Goal: Task Accomplishment & Management: Use online tool/utility

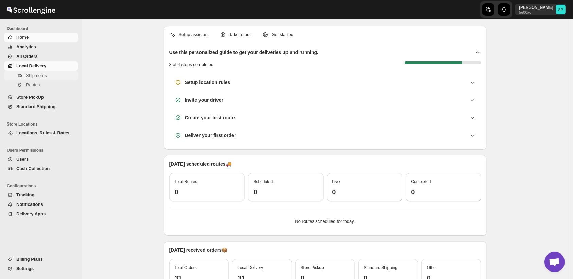
click at [41, 76] on span "Shipments" at bounding box center [36, 75] width 21 height 5
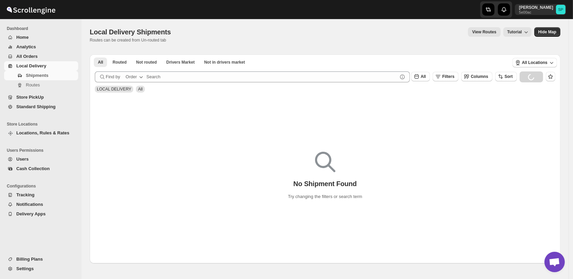
click at [136, 77] on div "Order" at bounding box center [131, 76] width 11 height 7
click at [133, 115] on div "Order Tag" at bounding box center [129, 115] width 20 height 7
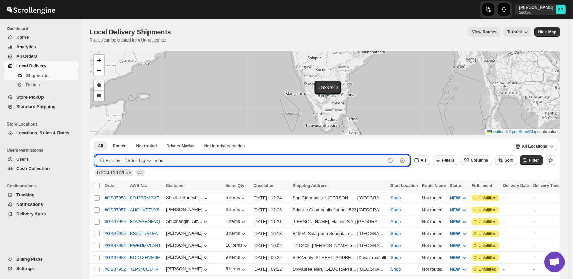
type input "ready for delivery"
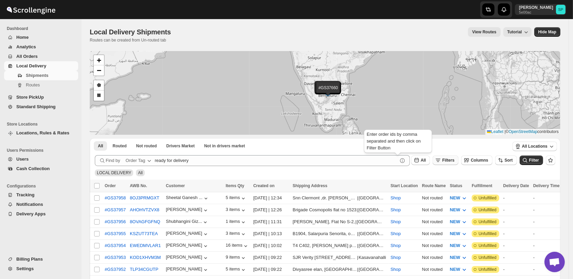
click at [451, 161] on span "Filters" at bounding box center [448, 160] width 12 height 5
click at [454, 186] on span "Add Filter" at bounding box center [455, 186] width 19 height 5
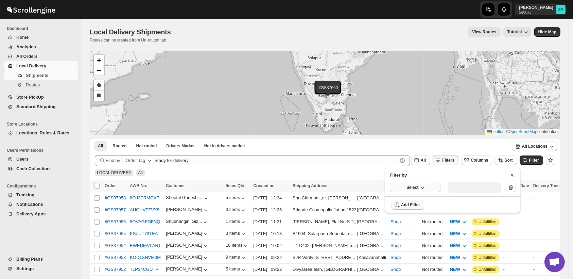
click at [411, 190] on button "Select" at bounding box center [415, 187] width 51 height 10
click at [423, 246] on button "Fulfillment Status" at bounding box center [415, 250] width 47 height 11
click at [468, 187] on div "Select value" at bounding box center [469, 186] width 34 height 5
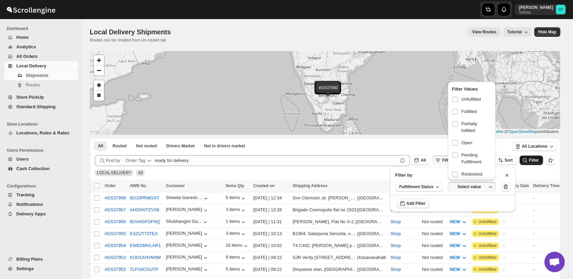
click at [466, 102] on span "Unfulfilled" at bounding box center [470, 99] width 19 height 7
click at [457, 102] on input "checkbox" at bounding box center [454, 98] width 5 height 5
click at [536, 160] on span "Filter" at bounding box center [534, 160] width 10 height 5
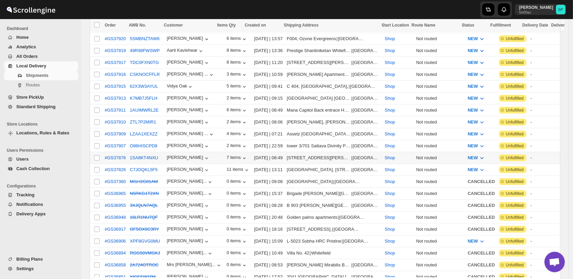
scroll to position [264, 0]
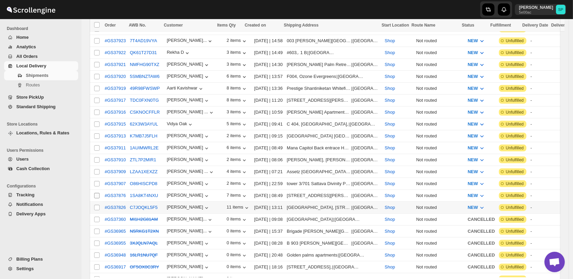
drag, startPoint x: 98, startPoint y: 198, endPoint x: 97, endPoint y: 184, distance: 14.6
click at [98, 204] on input "Select shipment" at bounding box center [96, 206] width 5 height 5
checkbox input "true"
click at [97, 193] on input "Select shipment" at bounding box center [96, 195] width 5 height 5
checkbox input "true"
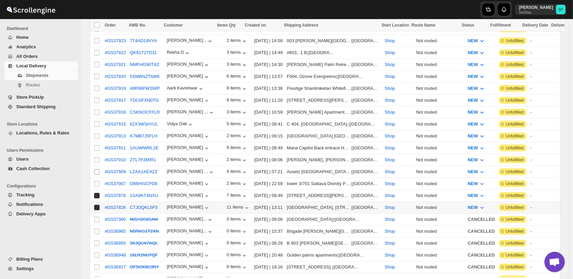
click at [96, 181] on input "Select shipment" at bounding box center [96, 183] width 5 height 5
checkbox input "true"
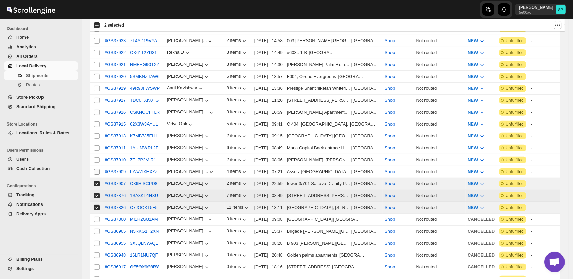
click at [97, 169] on input "Select shipment" at bounding box center [96, 171] width 5 height 5
checkbox input "true"
click at [95, 157] on input "Select shipment" at bounding box center [96, 159] width 5 height 5
checkbox input "true"
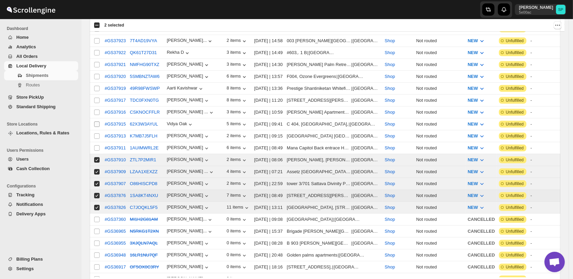
click at [97, 145] on input "Select shipment" at bounding box center [96, 147] width 5 height 5
checkbox input "true"
click at [98, 133] on input "Select shipment" at bounding box center [96, 135] width 5 height 5
checkbox input "true"
click at [98, 121] on input "Select shipment" at bounding box center [96, 123] width 5 height 5
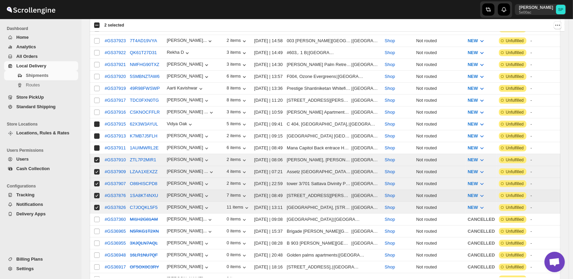
checkbox input "true"
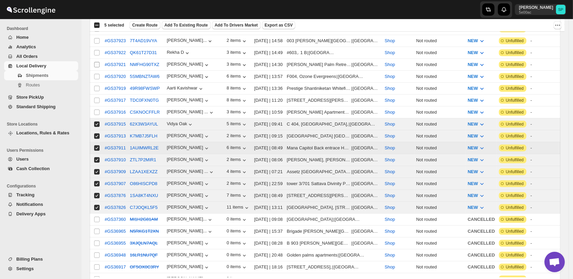
click at [97, 109] on input "Select shipment" at bounding box center [96, 111] width 5 height 5
checkbox input "true"
click at [96, 97] on input "Select shipment" at bounding box center [96, 99] width 5 height 5
checkbox input "true"
click at [96, 86] on input "Select shipment" at bounding box center [96, 88] width 5 height 5
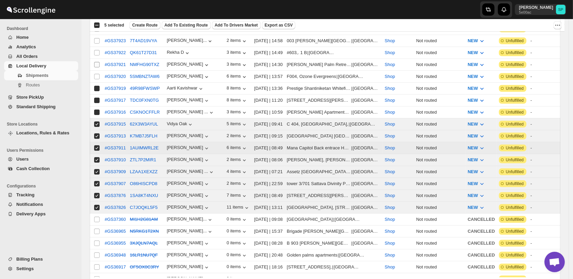
checkbox input "true"
click at [96, 74] on input "Select shipment" at bounding box center [96, 76] width 5 height 5
checkbox input "true"
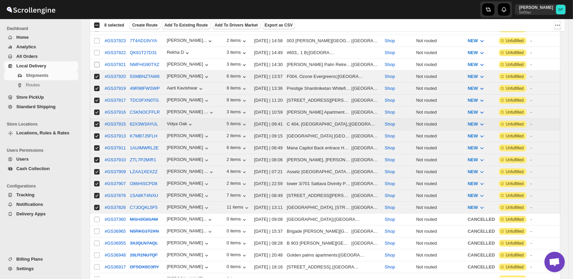
click at [96, 62] on input "Select shipment" at bounding box center [96, 64] width 5 height 5
checkbox input "true"
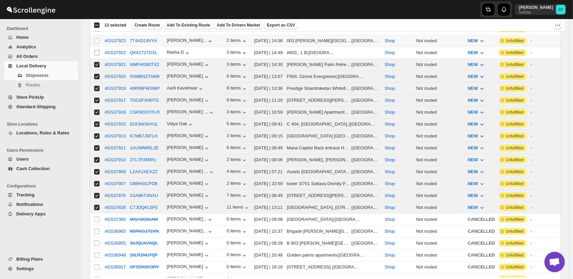
scroll to position [188, 0]
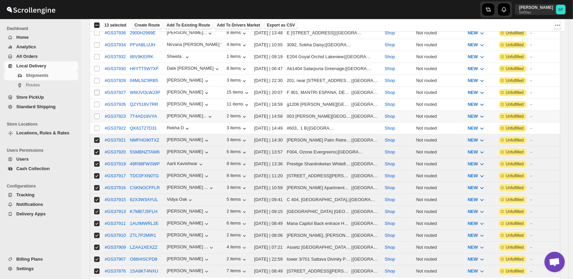
click at [97, 125] on input "Select shipment" at bounding box center [96, 127] width 5 height 5
checkbox input "true"
click at [96, 113] on input "Select shipment" at bounding box center [96, 115] width 5 height 5
checkbox input "true"
click at [98, 102] on input "Select shipment" at bounding box center [96, 104] width 5 height 5
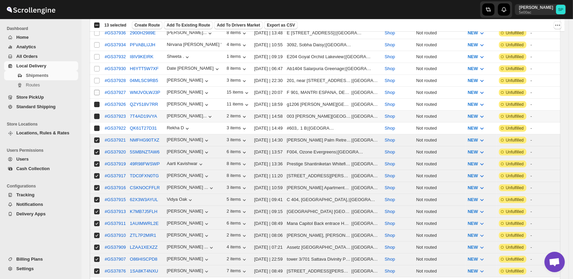
checkbox input "true"
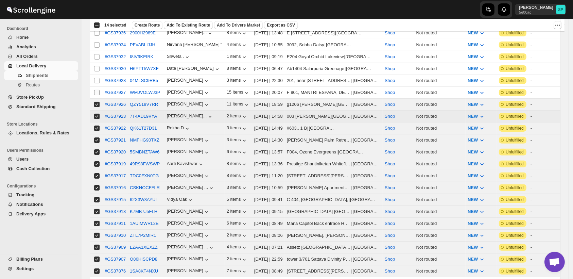
click at [98, 90] on input "Select shipment" at bounding box center [96, 92] width 5 height 5
checkbox input "true"
click at [97, 78] on input "Select shipment" at bounding box center [96, 80] width 5 height 5
checkbox input "true"
click at [96, 67] on input "Select shipment" at bounding box center [96, 68] width 5 height 5
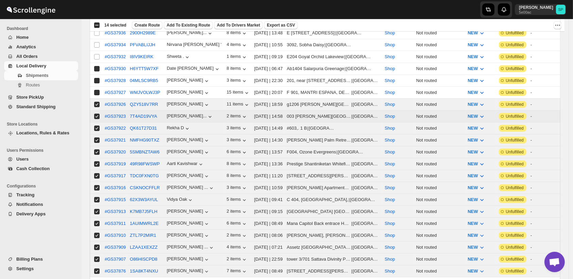
checkbox input "true"
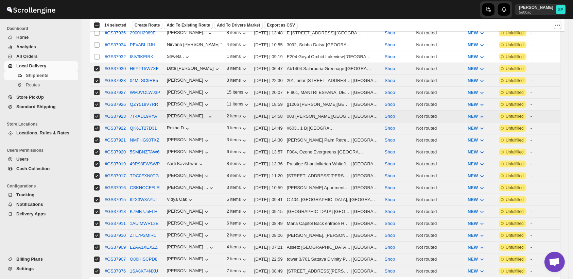
click at [96, 57] on span at bounding box center [97, 57] width 6 height 6
click at [96, 57] on input "Select shipment" at bounding box center [96, 56] width 5 height 5
checkbox input "false"
click at [96, 42] on input "Select shipment" at bounding box center [96, 44] width 5 height 5
checkbox input "true"
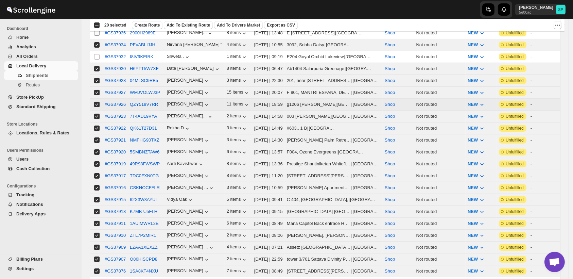
scroll to position [113, 0]
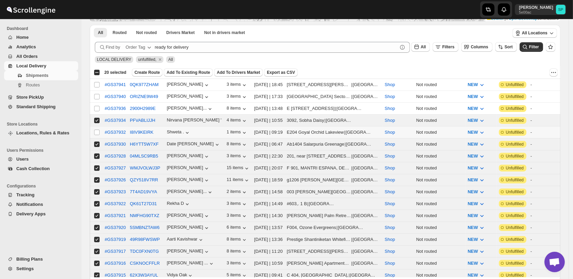
click at [95, 134] on td "Select shipment" at bounding box center [96, 132] width 13 height 12
checkbox input "true"
click at [96, 106] on input "Select shipment" at bounding box center [96, 108] width 5 height 5
checkbox input "true"
click at [98, 96] on input "Select shipment" at bounding box center [96, 96] width 5 height 5
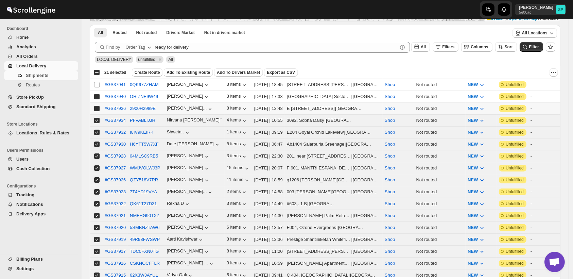
checkbox input "true"
click at [96, 82] on input "Select shipment" at bounding box center [96, 84] width 5 height 5
checkbox input "true"
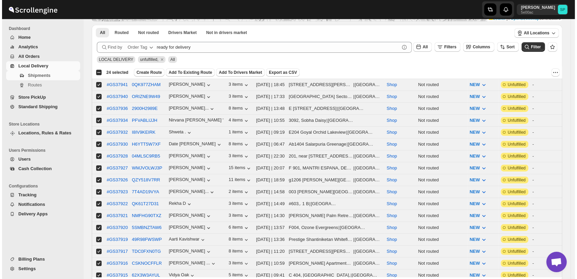
scroll to position [0, 0]
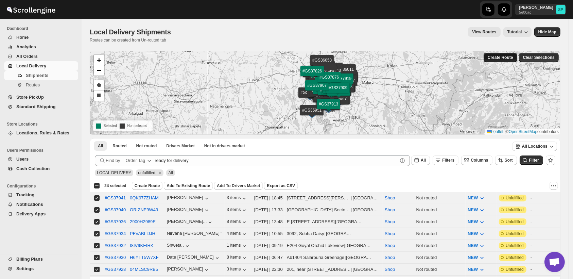
click at [513, 58] on span "Create Route" at bounding box center [499, 57] width 25 height 5
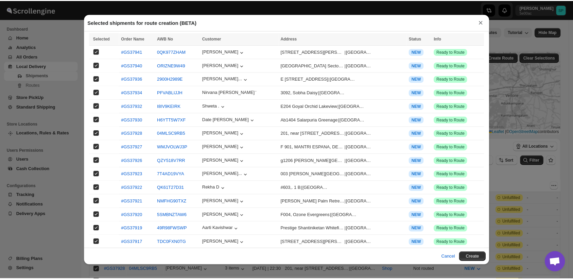
scroll to position [120, 0]
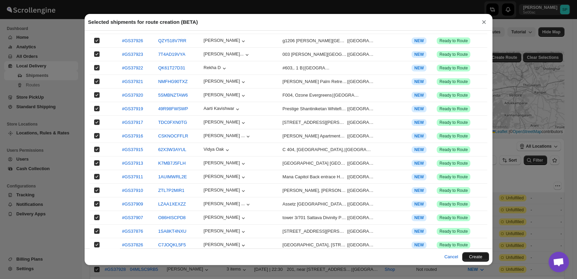
click at [470, 258] on button "Create" at bounding box center [475, 257] width 27 height 10
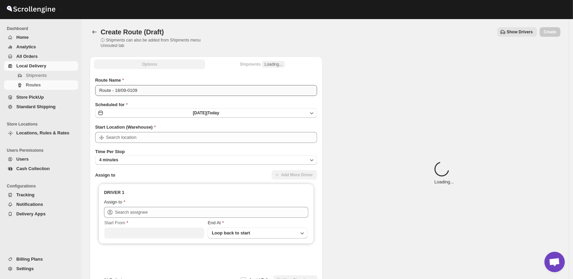
type input "Shop"
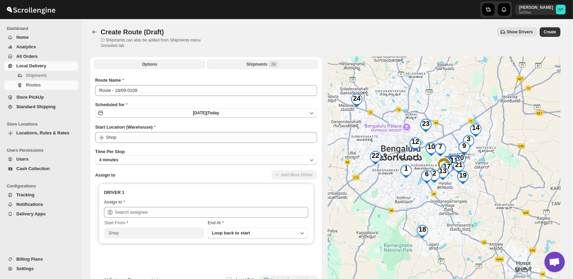
click at [261, 64] on div "Shipments 24" at bounding box center [262, 64] width 32 height 7
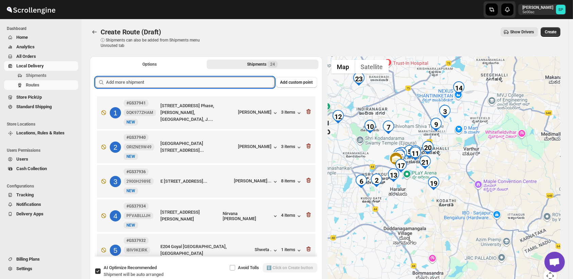
click at [234, 79] on input "text" at bounding box center [190, 82] width 168 height 11
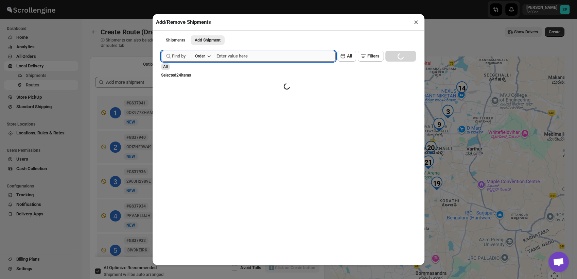
click at [269, 58] on input "text" at bounding box center [275, 56] width 119 height 11
paste input "GS37918"
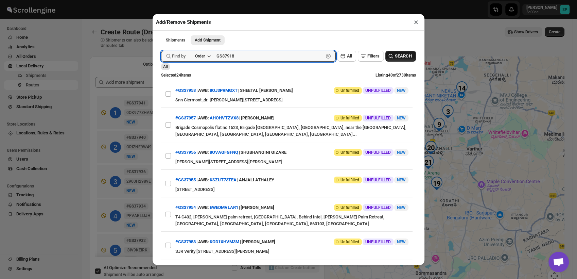
type input "GS37918"
click at [399, 61] on button "SEARCH" at bounding box center [400, 56] width 31 height 11
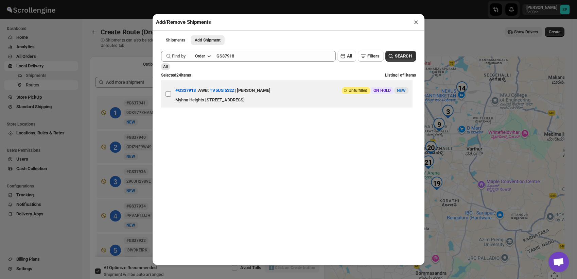
click at [168, 96] on input "View details for 68c8fcc38f29d9ce0bedccc2" at bounding box center [167, 93] width 5 height 5
checkbox input "true"
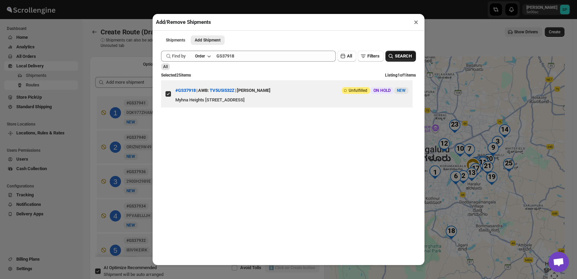
click at [395, 57] on span "SEARCH" at bounding box center [403, 56] width 17 height 7
click at [414, 24] on button "×" at bounding box center [416, 22] width 10 height 10
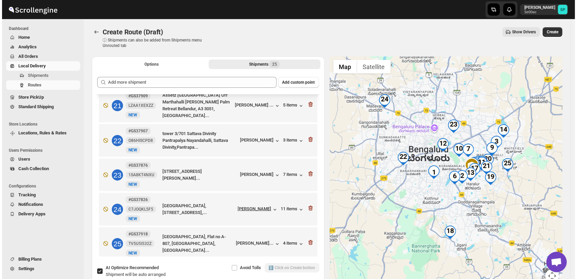
scroll to position [46, 0]
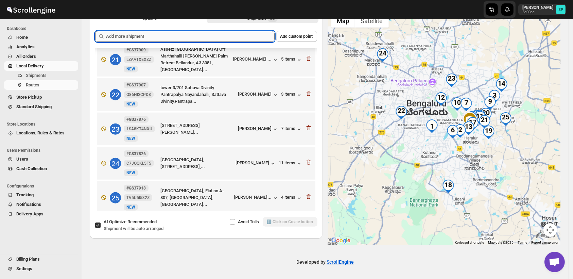
click at [208, 36] on input "text" at bounding box center [190, 36] width 168 height 11
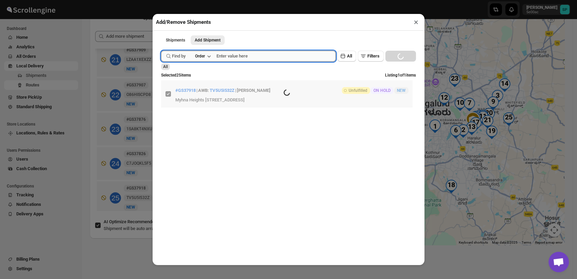
click at [264, 52] on input "text" at bounding box center [275, 56] width 119 height 11
paste input "GS37924"
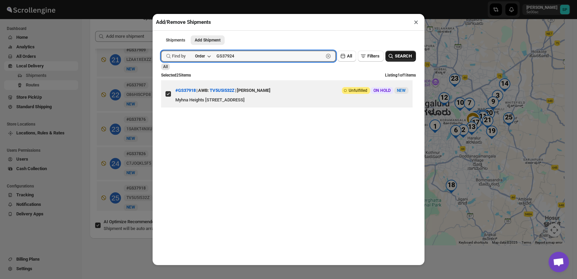
type input "GS37924"
click at [387, 59] on icon "button" at bounding box center [390, 56] width 7 height 7
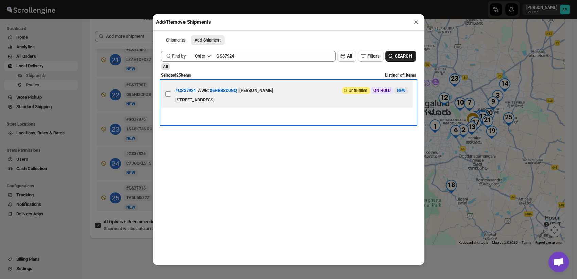
click at [171, 97] on span at bounding box center [168, 94] width 6 height 6
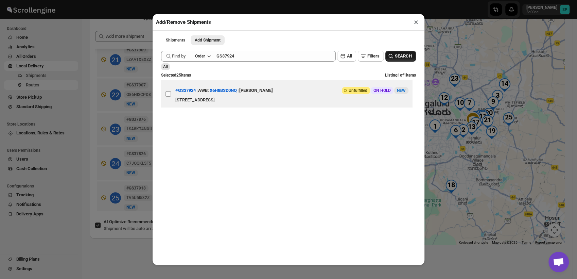
click at [171, 96] on input "View details for 68c93e778f29d9ce0bedd07c" at bounding box center [167, 93] width 5 height 5
checkbox input "true"
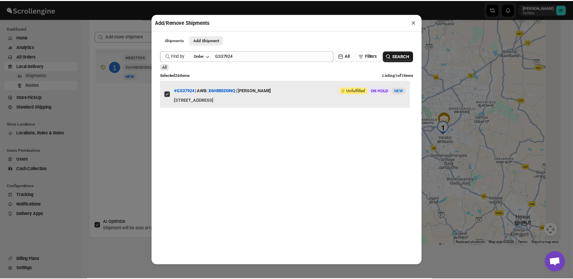
scroll to position [0, 0]
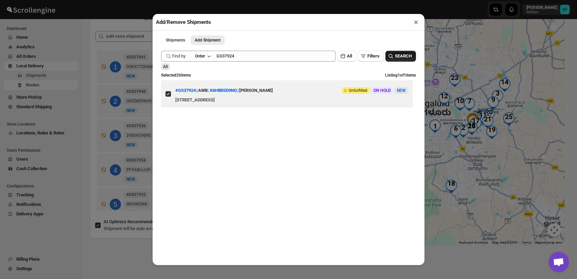
click at [247, 63] on div "Submit Find by Order GS37924 Clear All Filters SEARCH All Selected 26 items Lis…" at bounding box center [288, 85] width 255 height 77
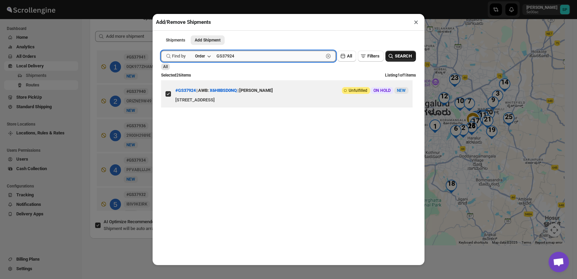
click at [248, 61] on input "GS37924" at bounding box center [269, 56] width 107 height 11
paste input "31"
type input "GS37931"
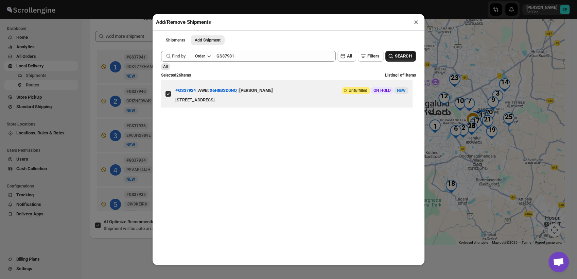
click at [405, 56] on span "SEARCH" at bounding box center [403, 56] width 17 height 7
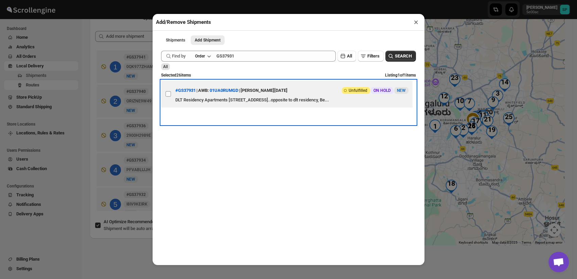
click at [164, 97] on label "View details for 68ca21a839c4c993ff188f7f" at bounding box center [168, 93] width 14 height 27
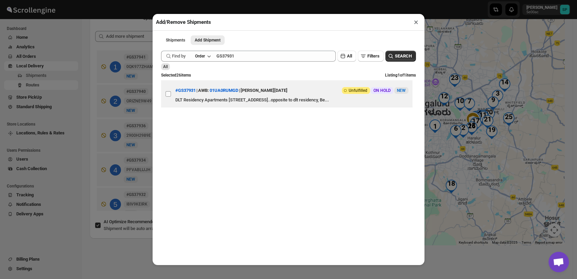
click at [165, 96] on input "View details for 68ca21a839c4c993ff188f7f" at bounding box center [167, 93] width 5 height 5
checkbox input "true"
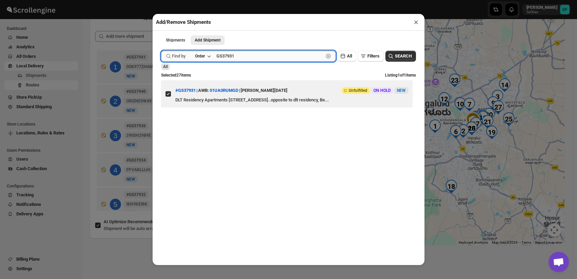
click at [264, 56] on input "GS37931" at bounding box center [269, 56] width 107 height 11
paste input "3"
type input "GS37933"
click at [405, 57] on span "SEARCH" at bounding box center [403, 56] width 17 height 7
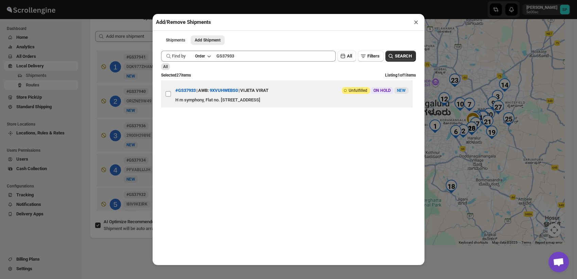
click at [167, 95] on input "View details for 68ca376039c4c993ff1890ed" at bounding box center [167, 93] width 5 height 5
checkbox input "true"
click at [255, 64] on div "All" at bounding box center [288, 66] width 255 height 7
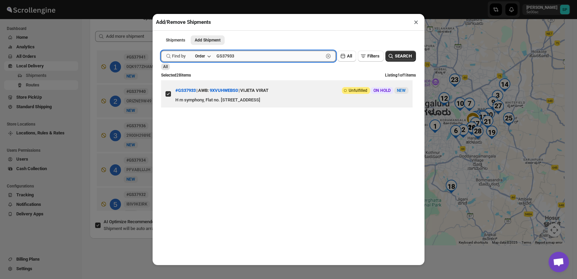
click at [255, 59] on input "GS37933" at bounding box center [269, 56] width 107 height 11
paste input "5"
type input "GS37935"
click at [395, 59] on span "SEARCH" at bounding box center [403, 56] width 17 height 7
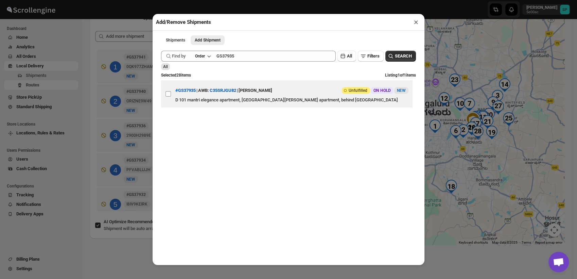
click at [168, 96] on input "View details for 68ca543239c4c993ff189257" at bounding box center [167, 93] width 5 height 5
checkbox input "true"
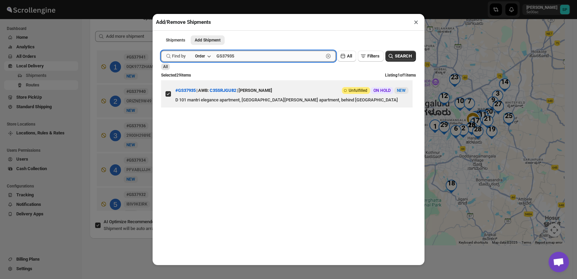
click at [232, 57] on input "GS37935" at bounding box center [269, 56] width 107 height 11
paste input "7"
type input "GS37937"
click at [417, 54] on div "Shipments Add Shipment More views Shipments Add Shipment More views Submit Find…" at bounding box center [288, 148] width 272 height 234
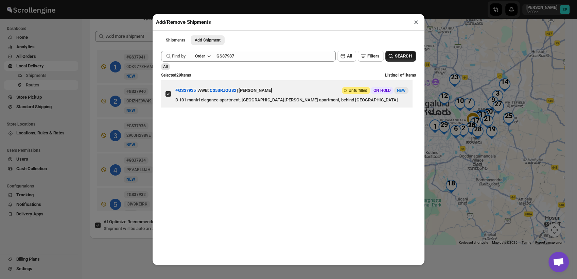
click at [401, 54] on span "SEARCH" at bounding box center [403, 56] width 17 height 7
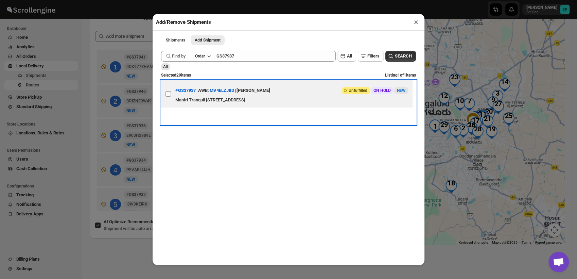
drag, startPoint x: 171, startPoint y: 96, endPoint x: 188, endPoint y: 96, distance: 17.7
click at [170, 96] on span at bounding box center [168, 94] width 6 height 6
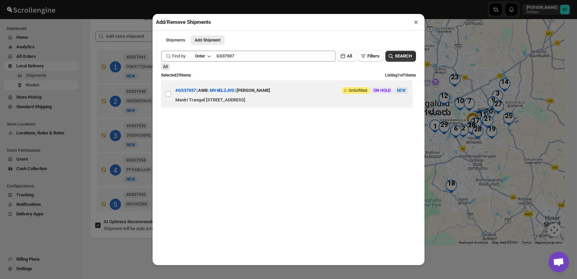
click at [170, 96] on input "View details for 68ca779239c4c993ff18943f" at bounding box center [167, 93] width 5 height 5
checkbox input "true"
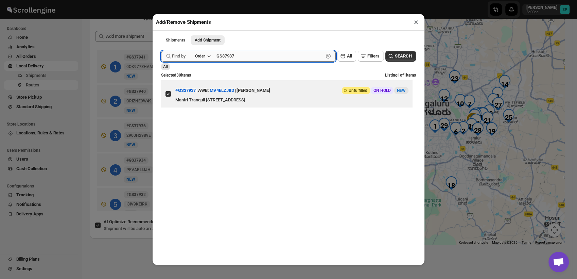
click at [232, 60] on input "GS37937" at bounding box center [269, 56] width 107 height 11
paste input "8"
type input "GS37938"
click at [407, 59] on button "SEARCH" at bounding box center [400, 56] width 31 height 11
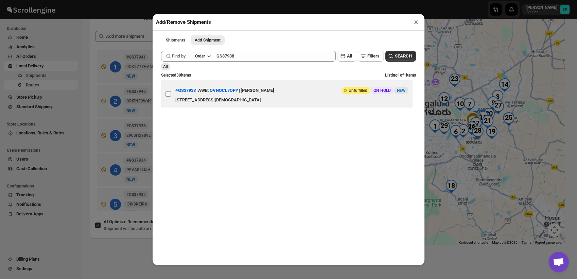
click at [170, 95] on input "View details for 68ca8f0b39c4c993ff18958f" at bounding box center [167, 93] width 5 height 5
checkbox input "true"
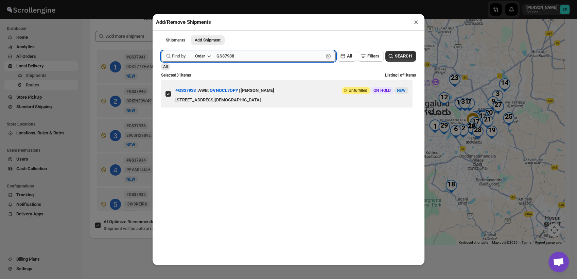
click at [229, 56] on input "GS37938" at bounding box center [269, 56] width 107 height 11
paste input "44"
type input "GS37944"
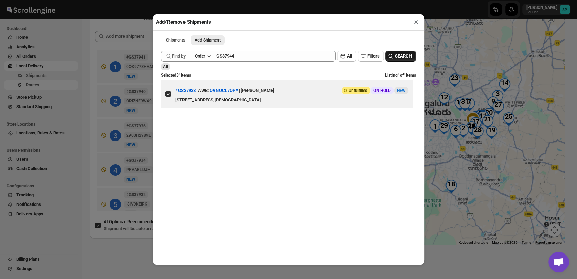
click at [395, 56] on span "SEARCH" at bounding box center [403, 56] width 17 height 7
click at [169, 95] on input "View details for 68cab99d39c4c993ff189e04" at bounding box center [167, 93] width 5 height 5
checkbox input "true"
click at [413, 21] on button "×" at bounding box center [416, 22] width 10 height 10
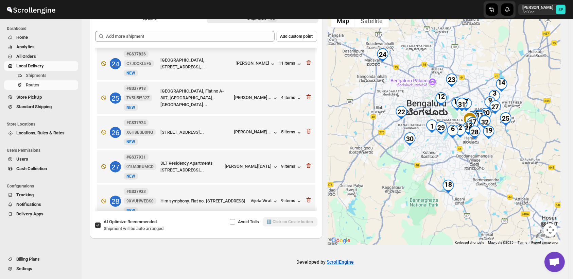
scroll to position [796, 0]
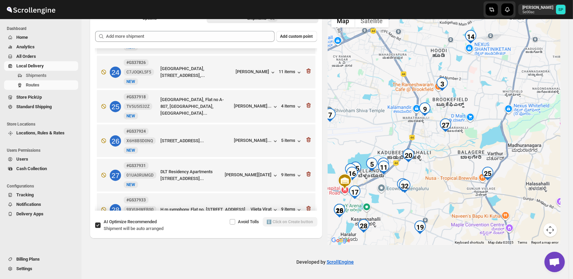
drag, startPoint x: 495, startPoint y: 136, endPoint x: 509, endPoint y: 201, distance: 67.2
click at [514, 226] on div at bounding box center [444, 128] width 233 height 234
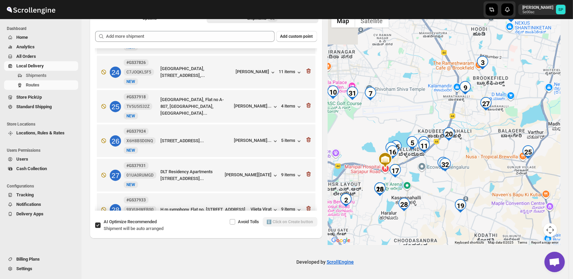
drag, startPoint x: 472, startPoint y: 151, endPoint x: 515, endPoint y: 121, distance: 52.3
click at [515, 121] on div at bounding box center [444, 128] width 233 height 234
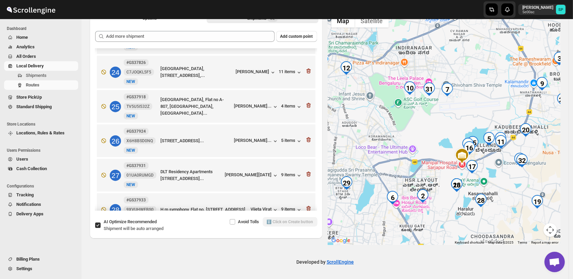
drag, startPoint x: 385, startPoint y: 116, endPoint x: 462, endPoint y: 113, distance: 76.8
click at [462, 113] on div at bounding box center [444, 128] width 233 height 234
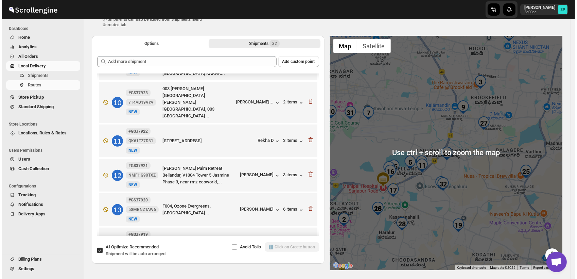
scroll to position [0, 0]
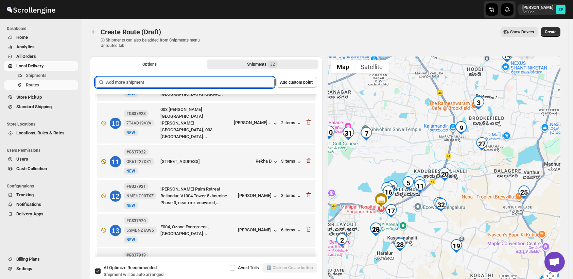
click at [237, 83] on input "text" at bounding box center [190, 82] width 168 height 11
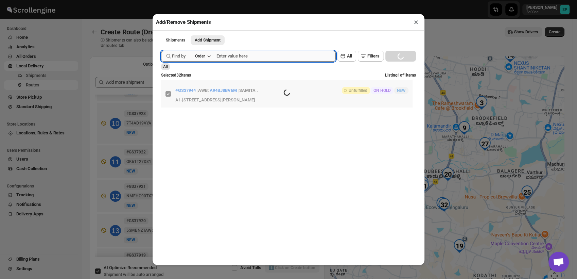
click at [286, 58] on input "text" at bounding box center [275, 56] width 119 height 11
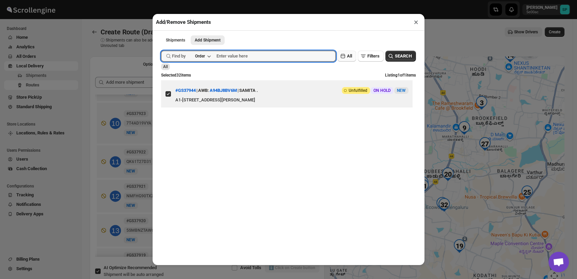
paste input "GeetaGS37661"
click at [391, 53] on button "SEARCH" at bounding box center [400, 56] width 31 height 11
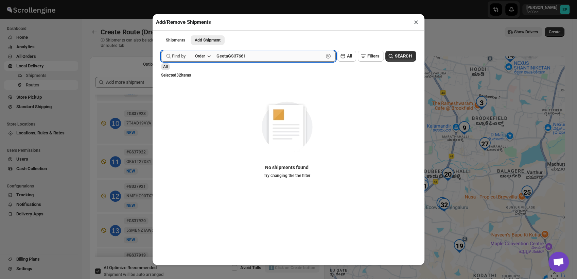
click at [231, 60] on input "GeetaGS37661" at bounding box center [269, 56] width 107 height 11
click at [395, 54] on span "SEARCH" at bounding box center [403, 56] width 17 height 7
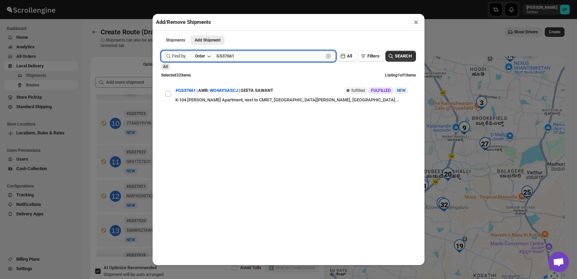
click at [236, 55] on input "GS37661" at bounding box center [269, 56] width 107 height 11
paste input "936"
type input "GS37936"
click at [399, 51] on div "Submit Find by Order GS37936 Clear All Filters SEARCH All Selected 32 items Lis…" at bounding box center [288, 85] width 255 height 77
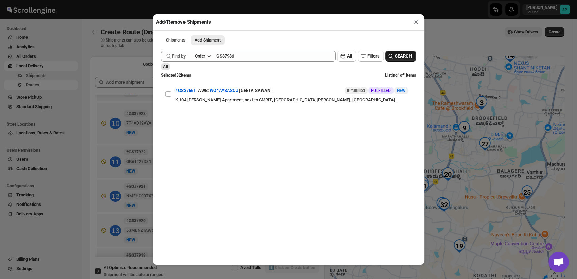
click at [399, 57] on span "SEARCH" at bounding box center [403, 56] width 17 height 7
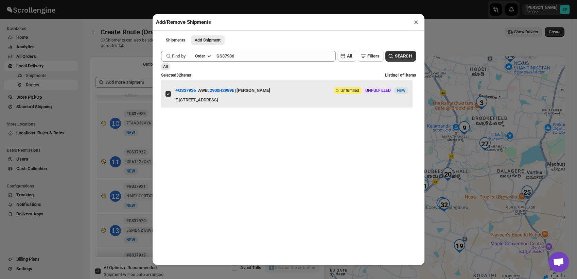
click at [169, 95] on input "View details for 68ca6ecf39c4c993ff1893b7" at bounding box center [167, 93] width 5 height 5
checkbox input "false"
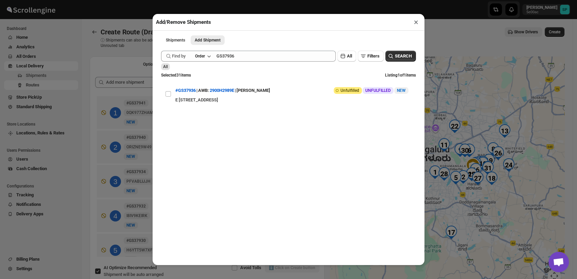
click at [217, 60] on div "Find by Order GS37936 Clear" at bounding box center [248, 56] width 175 height 11
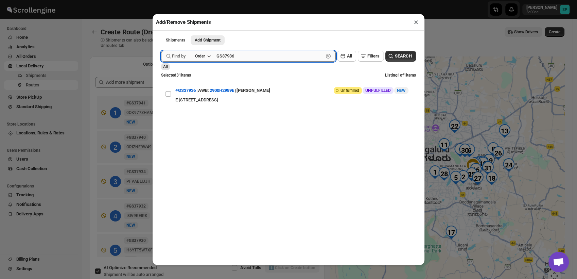
click at [232, 58] on input "GS37936" at bounding box center [269, 56] width 107 height 11
paste input "09"
type input "GS37909"
click at [395, 56] on span "SEARCH" at bounding box center [403, 56] width 17 height 7
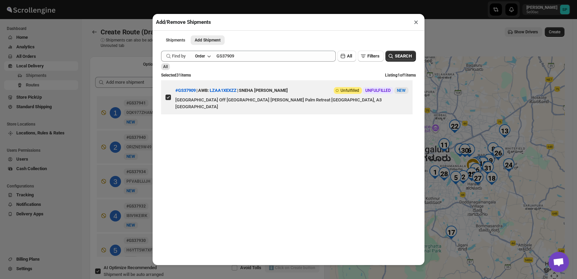
click at [167, 97] on input "View details for 68c8c28f8f29d9ce0bedc9df" at bounding box center [167, 96] width 5 height 5
checkbox input "false"
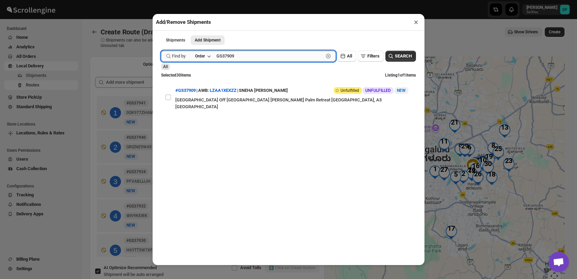
click at [221, 56] on input "GS37909" at bounding box center [269, 56] width 107 height 11
paste input "10"
type input "GS37910"
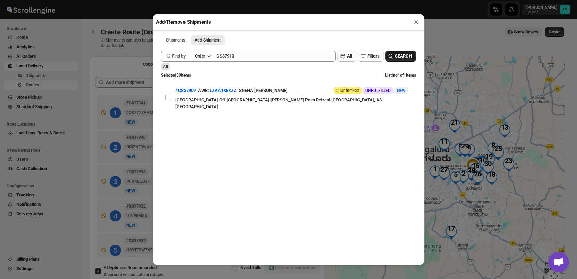
click at [388, 57] on icon "button" at bounding box center [390, 56] width 7 height 7
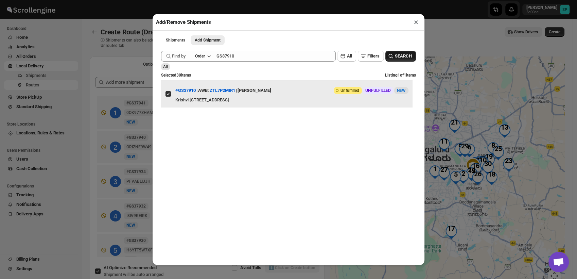
click at [167, 95] on input "View details for 68c8cd208f29d9ce0bedca42" at bounding box center [167, 93] width 5 height 5
checkbox input "false"
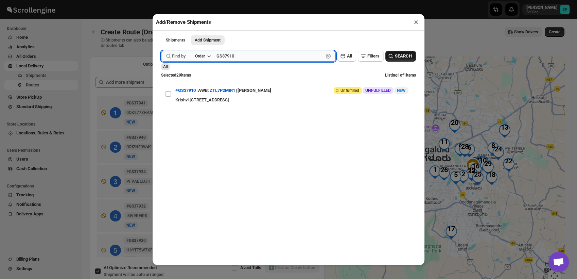
click at [240, 59] on input "GS37910" at bounding box center [269, 56] width 107 height 11
paste input "895"
type input "GS37895"
click at [395, 55] on span "SEARCH" at bounding box center [403, 56] width 17 height 7
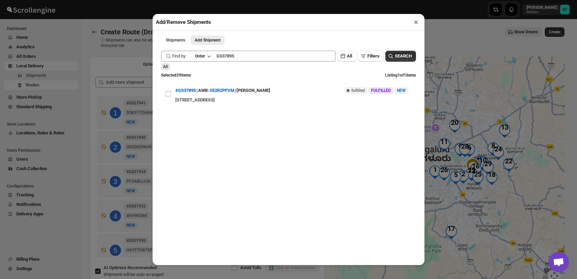
click at [416, 22] on button "×" at bounding box center [416, 22] width 10 height 10
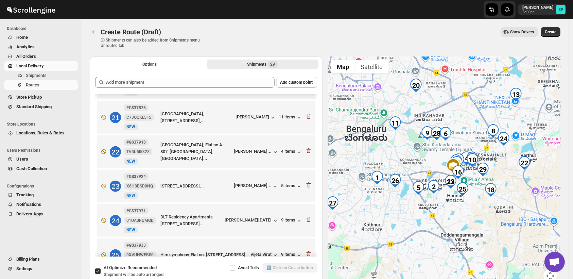
scroll to position [654, 0]
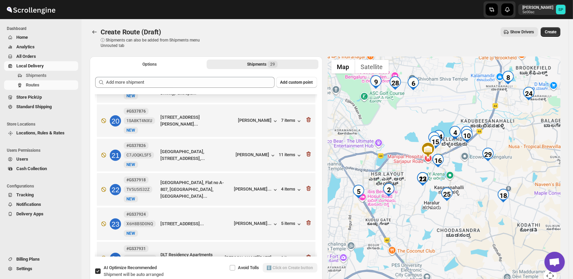
click at [474, 197] on div at bounding box center [444, 173] width 233 height 234
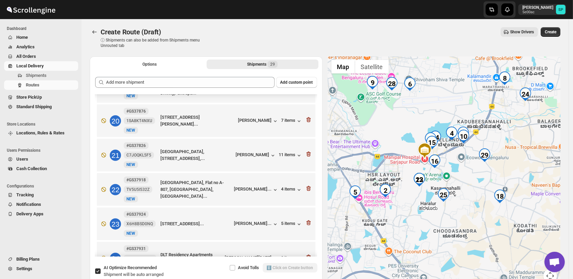
click at [419, 180] on img "23" at bounding box center [419, 180] width 14 height 14
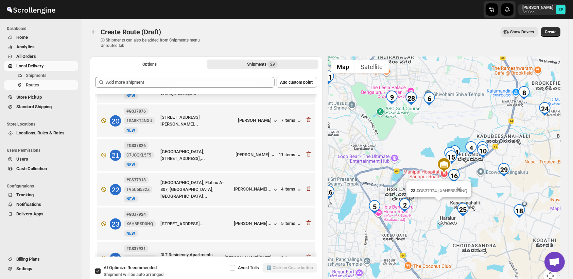
scroll to position [758, 0]
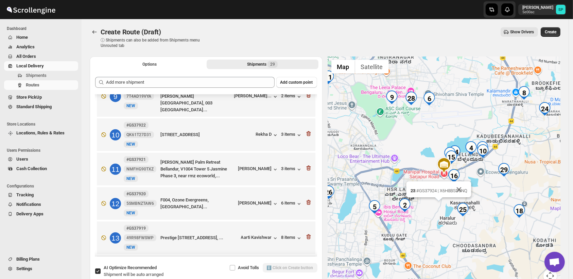
scroll to position [277, 0]
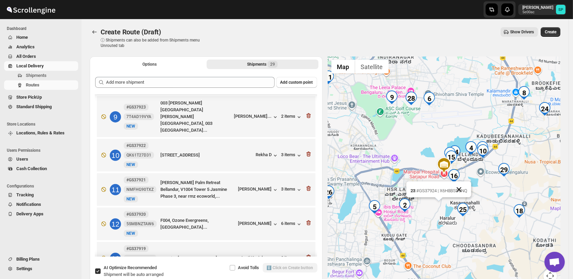
click at [462, 189] on button "Close" at bounding box center [458, 189] width 16 height 16
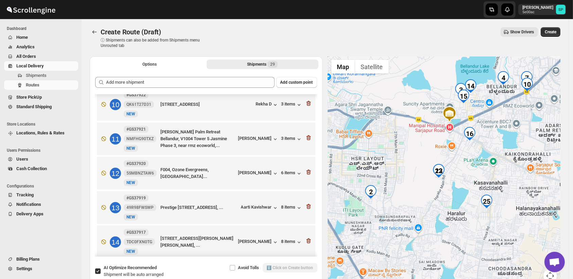
scroll to position [302, 0]
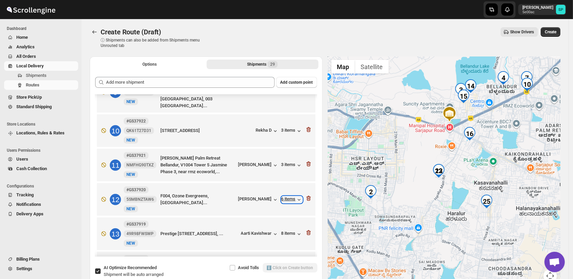
click at [281, 196] on div "6 items" at bounding box center [291, 199] width 21 height 7
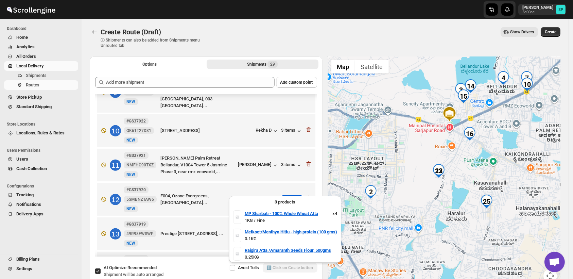
click at [281, 196] on div "6 items" at bounding box center [291, 199] width 21 height 7
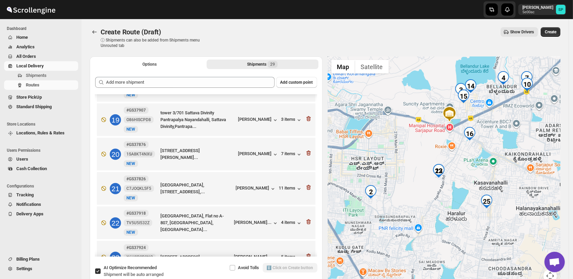
scroll to position [679, 0]
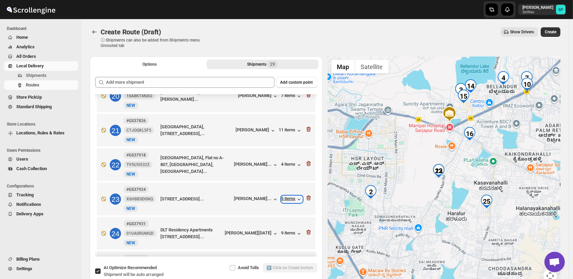
click at [285, 196] on div "5 items" at bounding box center [291, 199] width 21 height 7
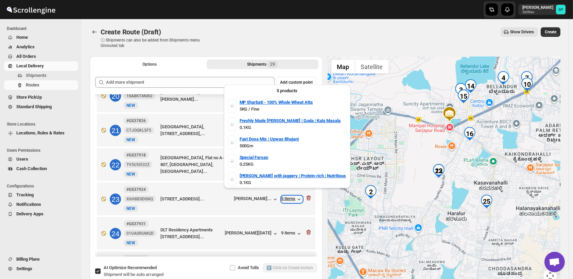
click at [285, 196] on div "5 items" at bounding box center [291, 199] width 21 height 7
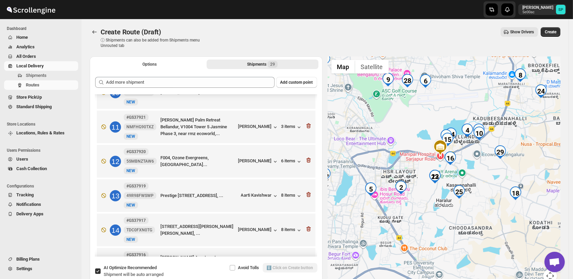
scroll to position [302, 0]
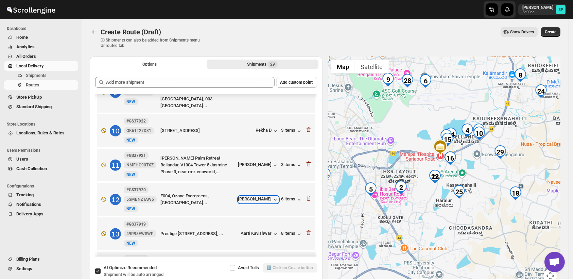
click at [262, 196] on div "[PERSON_NAME]" at bounding box center [258, 199] width 40 height 7
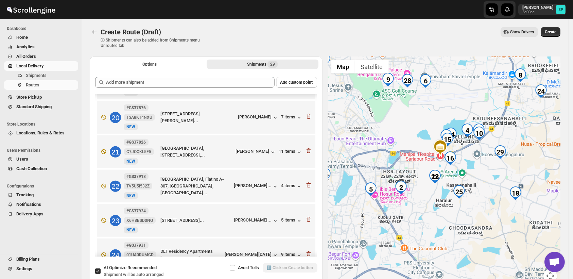
scroll to position [679, 0]
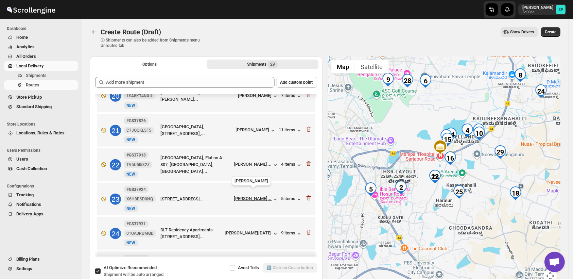
click at [258, 196] on div "[PERSON_NAME]..." at bounding box center [253, 198] width 38 height 5
click at [288, 196] on div "5 items" at bounding box center [291, 199] width 21 height 7
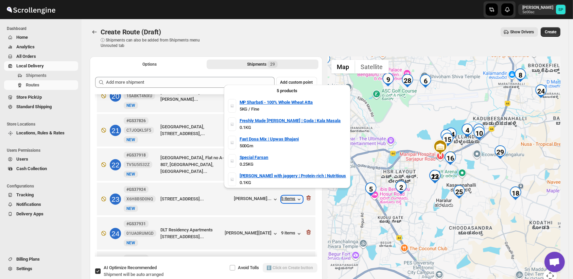
click at [288, 196] on div "5 items" at bounding box center [291, 199] width 21 height 7
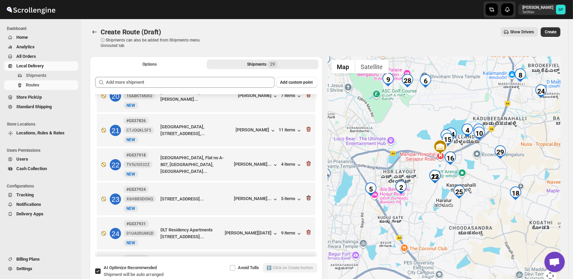
click at [305, 194] on icon "button" at bounding box center [308, 197] width 7 height 7
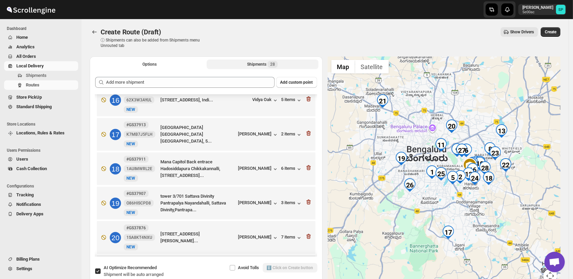
scroll to position [566, 0]
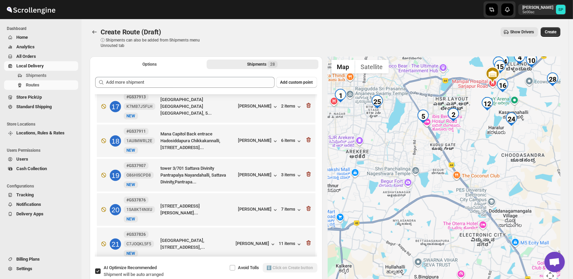
drag, startPoint x: 443, startPoint y: 180, endPoint x: 438, endPoint y: 202, distance: 23.2
click at [438, 202] on div at bounding box center [444, 173] width 233 height 234
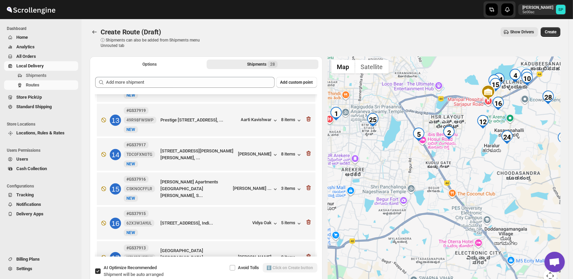
scroll to position [377, 0]
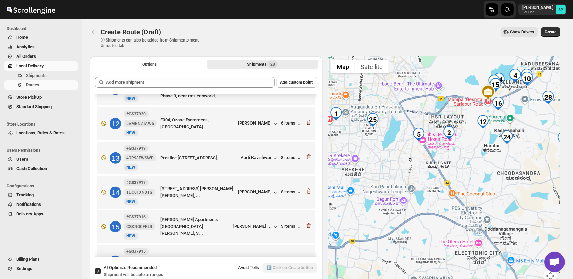
click at [306, 119] on icon "button" at bounding box center [308, 122] width 7 height 7
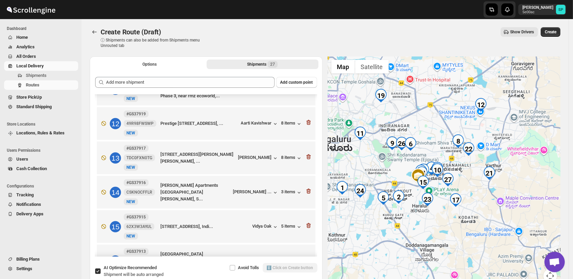
drag, startPoint x: 392, startPoint y: 207, endPoint x: 430, endPoint y: 216, distance: 39.5
click at [430, 216] on div at bounding box center [444, 173] width 233 height 234
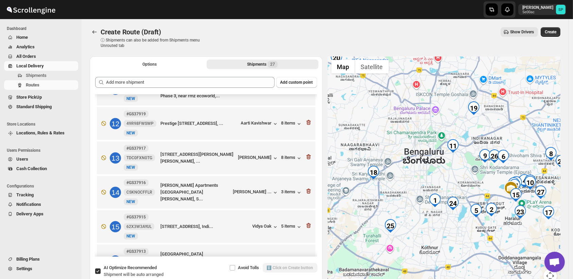
drag, startPoint x: 352, startPoint y: 220, endPoint x: 416, endPoint y: 232, distance: 65.3
click at [416, 232] on div at bounding box center [444, 173] width 233 height 234
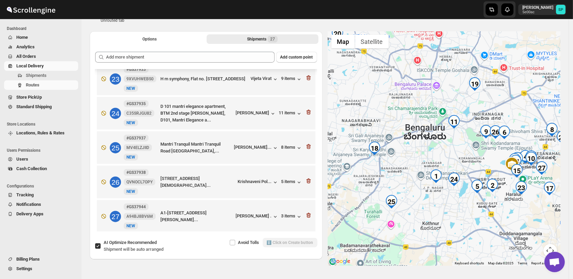
scroll to position [8, 0]
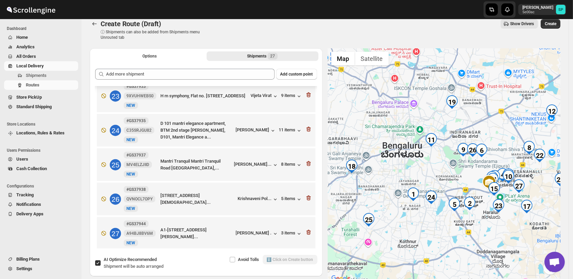
drag, startPoint x: 495, startPoint y: 224, endPoint x: 472, endPoint y: 226, distance: 23.5
click at [472, 226] on div at bounding box center [444, 165] width 233 height 234
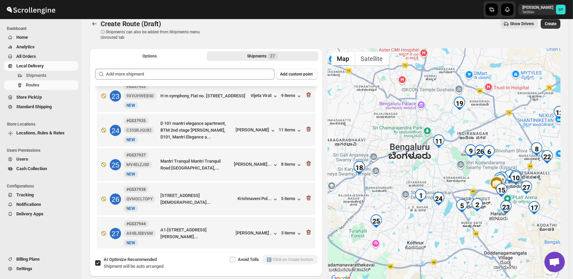
drag, startPoint x: 504, startPoint y: 219, endPoint x: 420, endPoint y: 224, distance: 84.7
click at [420, 224] on div at bounding box center [444, 165] width 233 height 234
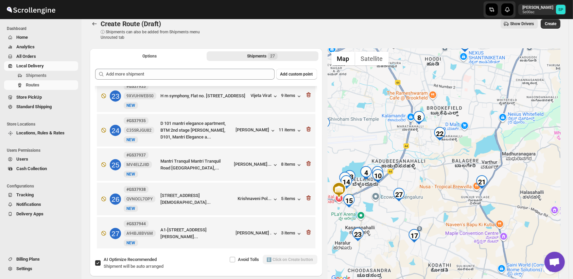
click at [454, 183] on div at bounding box center [444, 165] width 233 height 234
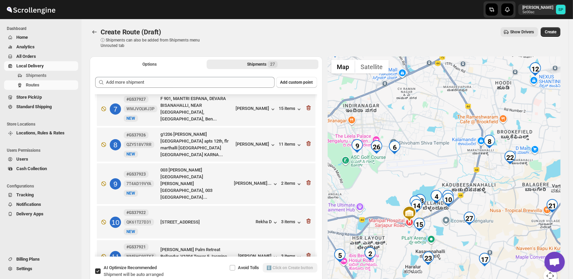
scroll to position [208, 0]
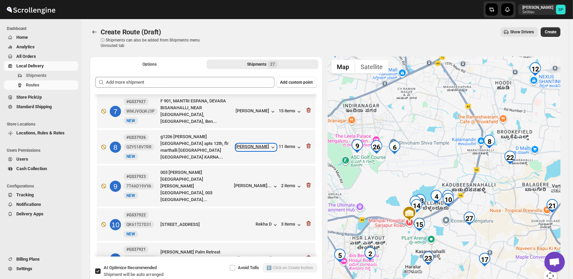
click at [249, 145] on div "[PERSON_NAME]" at bounding box center [256, 147] width 40 height 7
click at [249, 147] on div "[PERSON_NAME]" at bounding box center [256, 147] width 40 height 7
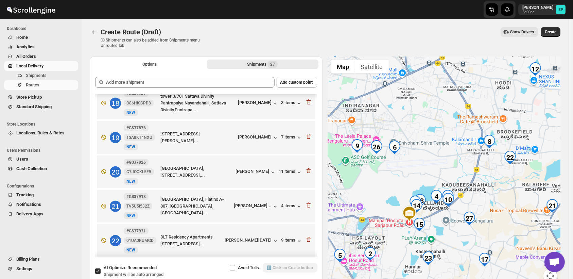
scroll to position [661, 0]
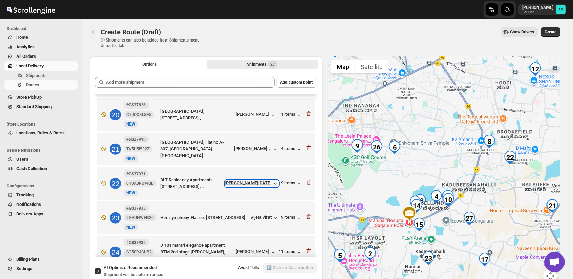
click at [251, 180] on div "[PERSON_NAME][DATE]" at bounding box center [252, 183] width 54 height 7
click at [281, 180] on div "9 items" at bounding box center [291, 183] width 21 height 7
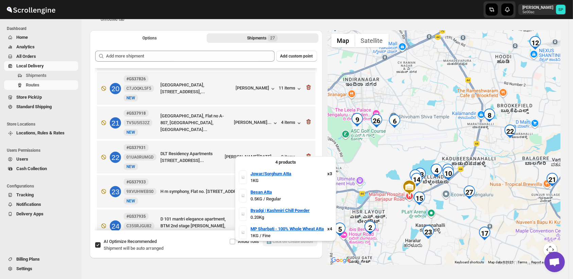
scroll to position [38, 0]
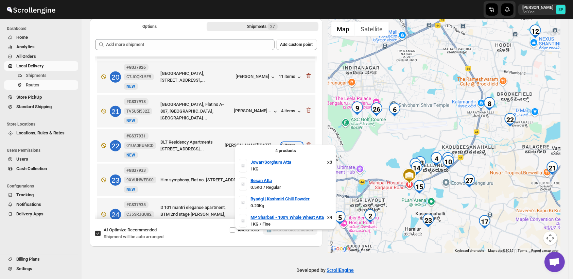
click at [288, 142] on div "9 items" at bounding box center [291, 145] width 21 height 7
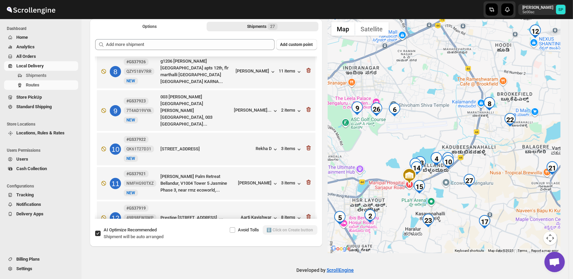
scroll to position [208, 0]
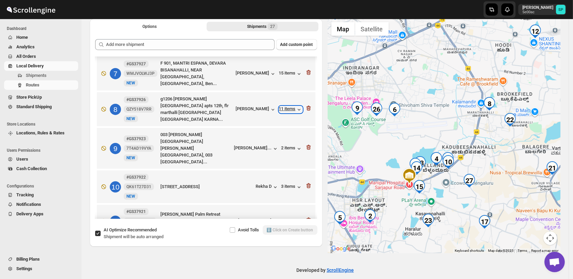
click at [289, 109] on div "11 items" at bounding box center [290, 109] width 23 height 7
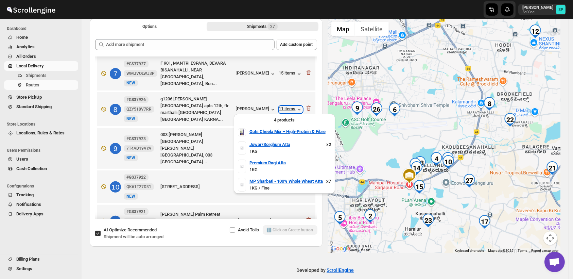
click at [289, 109] on div "11 items" at bounding box center [290, 109] width 23 height 7
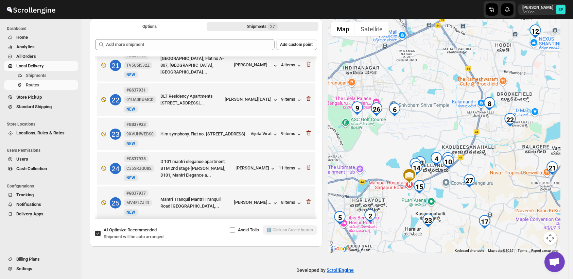
scroll to position [698, 0]
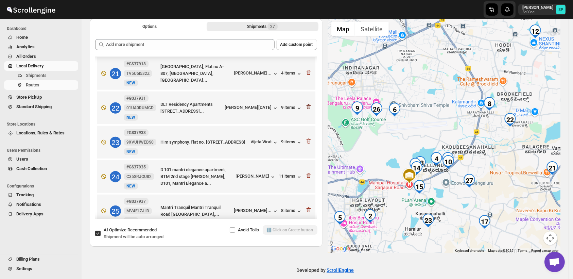
click at [309, 103] on icon "button" at bounding box center [308, 106] width 7 height 7
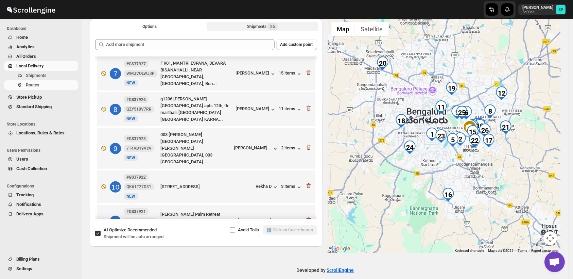
scroll to position [170, 0]
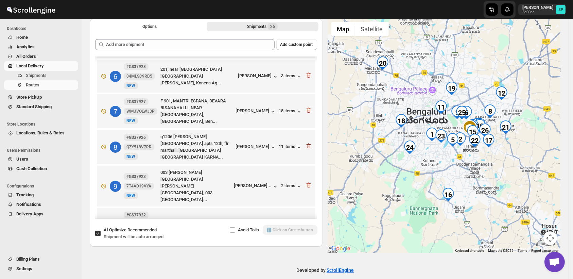
click at [305, 147] on icon "button" at bounding box center [308, 145] width 7 height 7
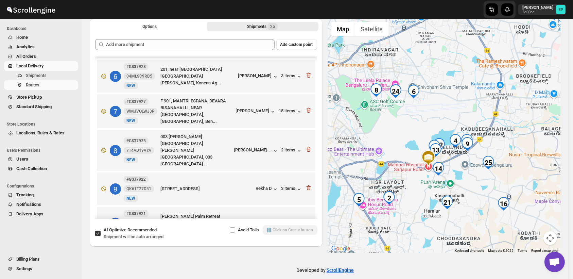
drag, startPoint x: 419, startPoint y: 98, endPoint x: 464, endPoint y: 113, distance: 47.4
click at [464, 113] on div at bounding box center [444, 136] width 233 height 234
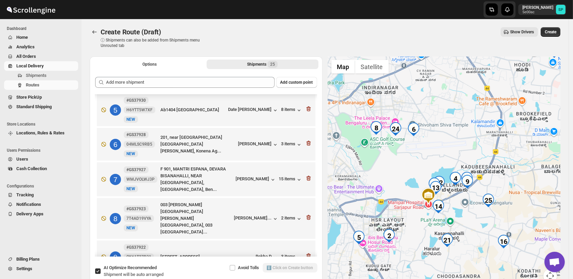
scroll to position [151, 0]
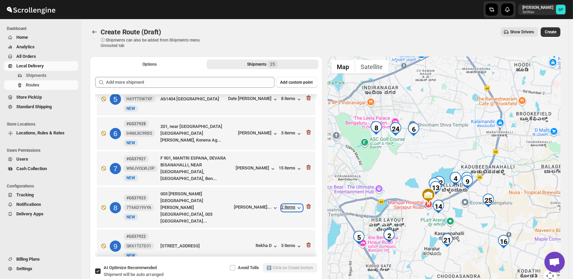
click at [292, 204] on div "2 items" at bounding box center [291, 207] width 21 height 7
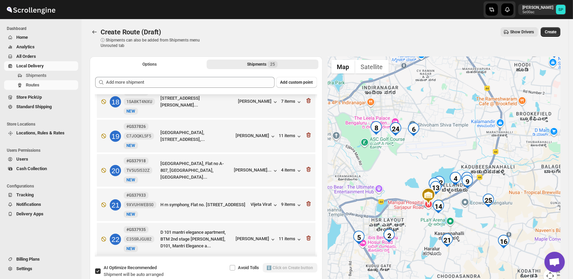
scroll to position [679, 0]
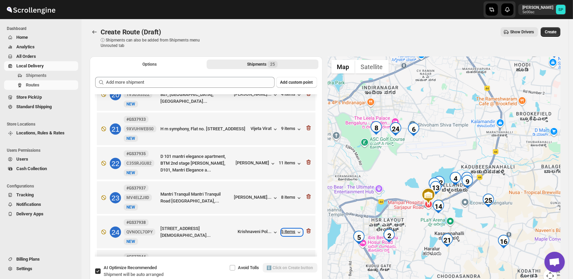
click at [295, 229] on icon "button" at bounding box center [298, 232] width 7 height 7
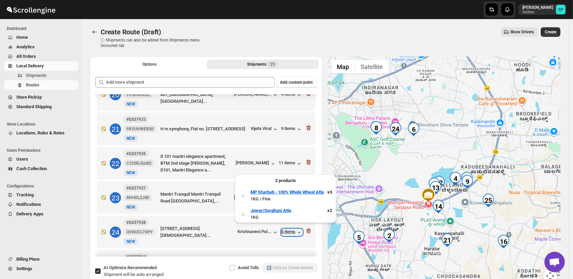
click at [295, 229] on icon "button" at bounding box center [298, 232] width 7 height 7
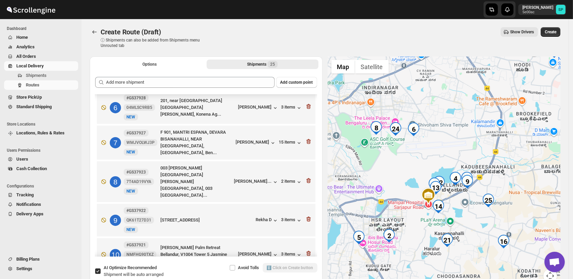
scroll to position [139, 0]
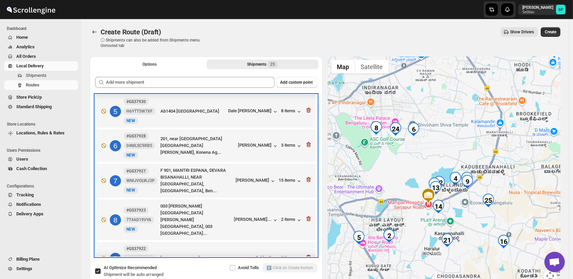
click at [286, 151] on div "6 #GS37928 04MLSC9RB5 New NEW 201, near prayer house Saptagiri Enclave 5th Cros…" at bounding box center [204, 144] width 214 height 29
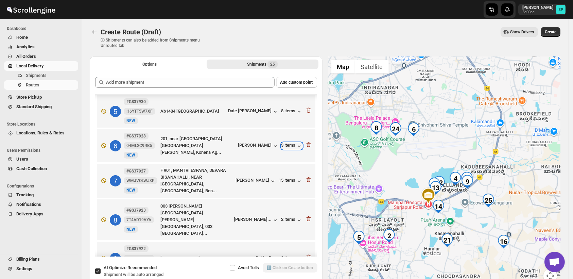
click at [287, 148] on div "3 items" at bounding box center [291, 145] width 21 height 7
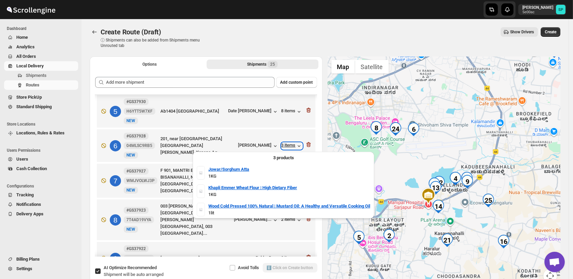
click at [287, 148] on div "3 items" at bounding box center [291, 145] width 21 height 7
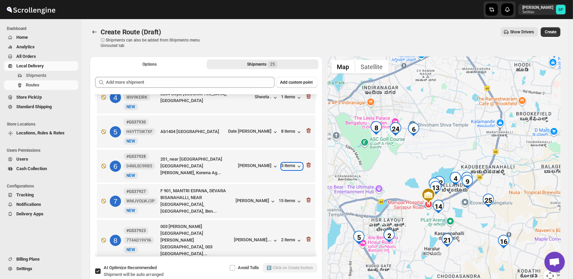
scroll to position [101, 0]
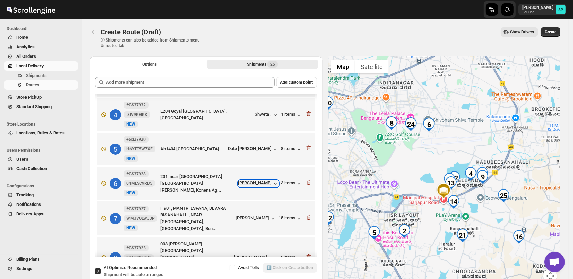
click at [261, 186] on div "[PERSON_NAME]" at bounding box center [258, 183] width 40 height 7
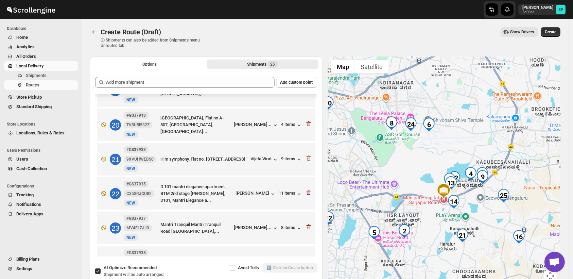
scroll to position [705, 0]
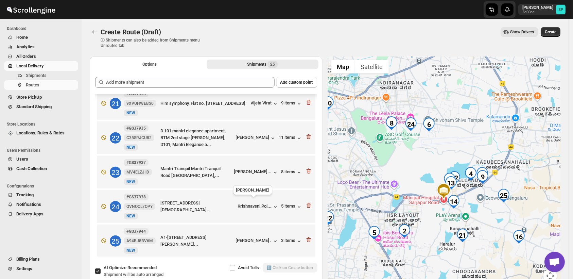
click at [255, 203] on div "Krishnaveni Pol..." at bounding box center [255, 205] width 34 height 5
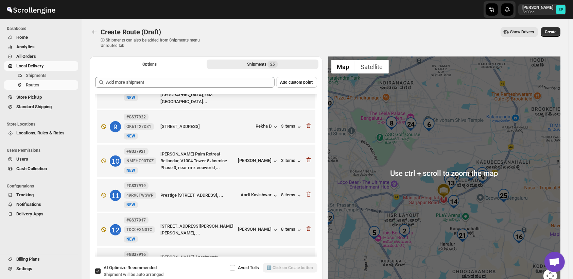
scroll to position [214, 0]
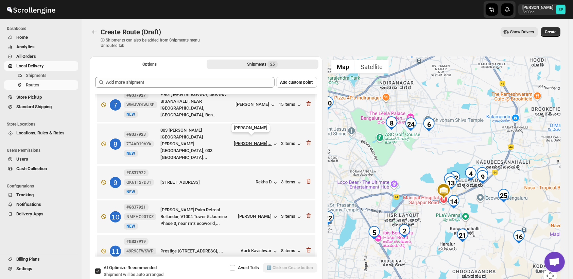
click at [257, 141] on div "[PERSON_NAME]..." at bounding box center [253, 143] width 38 height 5
click at [306, 140] on icon "button" at bounding box center [308, 142] width 7 height 7
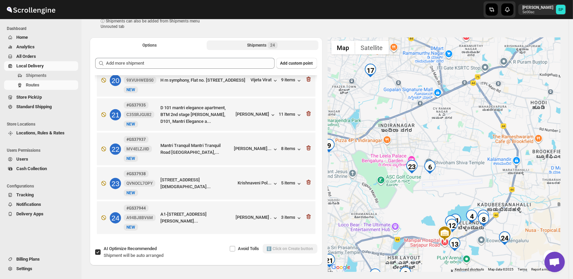
scroll to position [46, 0]
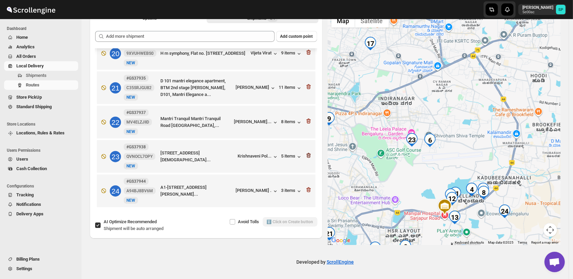
click at [307, 154] on icon "button" at bounding box center [308, 155] width 7 height 7
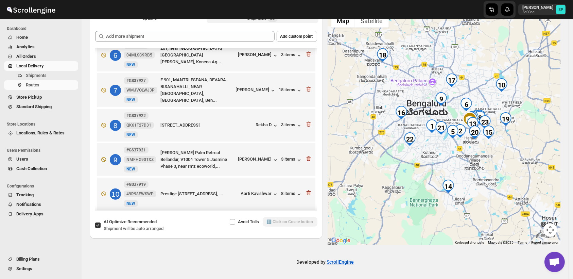
scroll to position [145, 0]
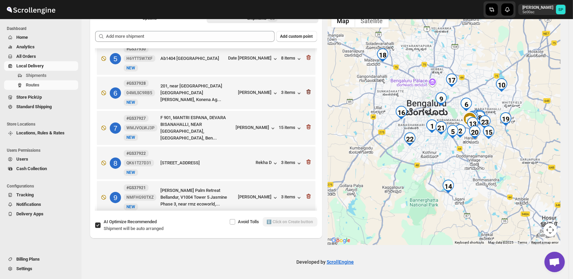
click at [306, 93] on icon "button" at bounding box center [308, 91] width 4 height 5
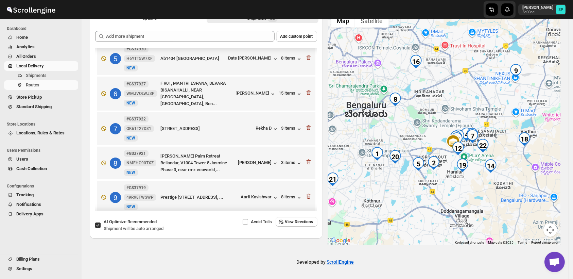
drag, startPoint x: 474, startPoint y: 159, endPoint x: 520, endPoint y: 165, distance: 46.5
click at [520, 165] on div at bounding box center [444, 128] width 233 height 234
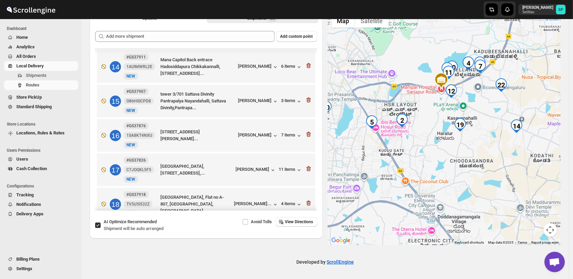
scroll to position [410, 0]
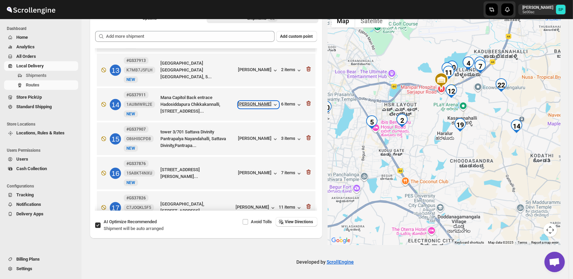
click at [259, 108] on div "[PERSON_NAME]" at bounding box center [258, 104] width 40 height 7
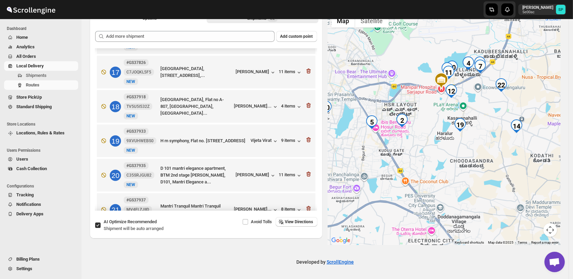
scroll to position [598, 0]
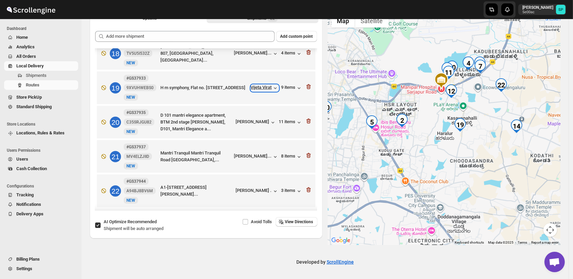
click at [253, 88] on div "Vijeta Virat" at bounding box center [265, 88] width 28 height 7
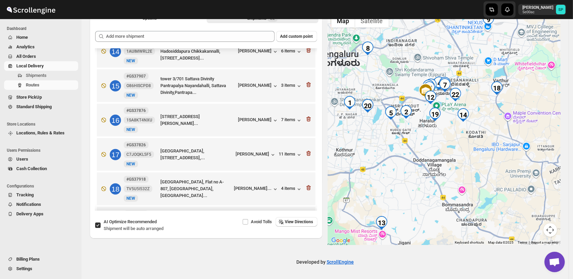
scroll to position [450, 0]
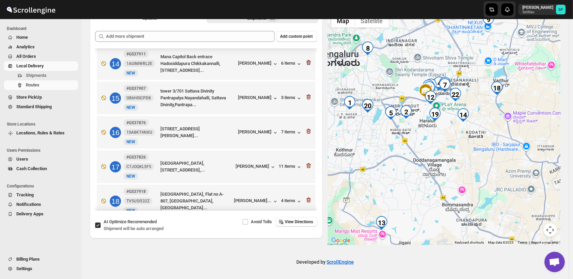
click at [305, 64] on icon "button" at bounding box center [308, 62] width 7 height 7
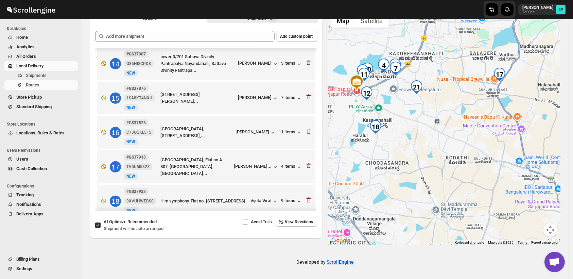
drag, startPoint x: 450, startPoint y: 146, endPoint x: 481, endPoint y: 156, distance: 32.2
click at [481, 156] on div at bounding box center [444, 128] width 233 height 234
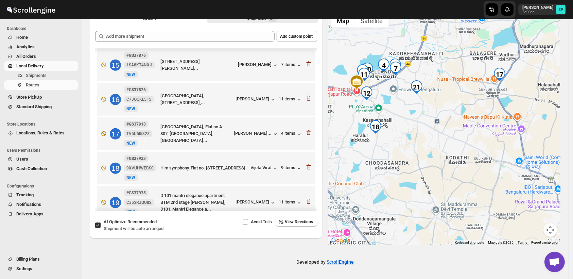
scroll to position [526, 0]
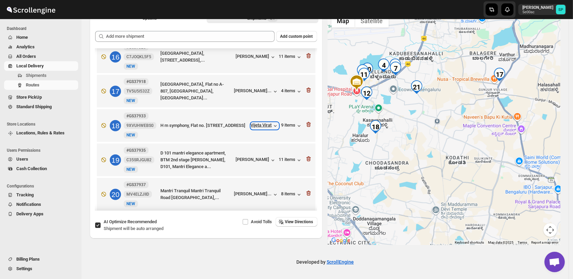
click at [258, 127] on div "Vijeta Virat" at bounding box center [265, 125] width 28 height 7
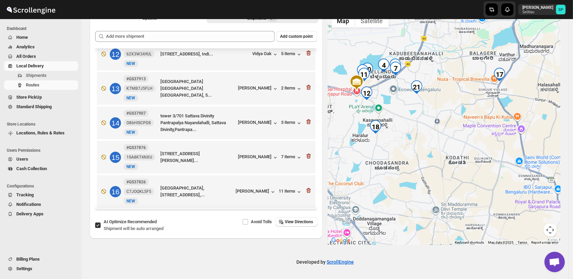
scroll to position [375, 0]
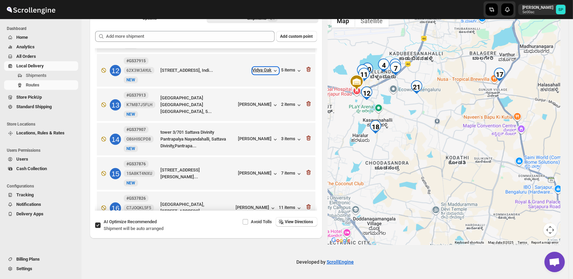
click at [259, 73] on div "Vidya Oak" at bounding box center [265, 70] width 26 height 7
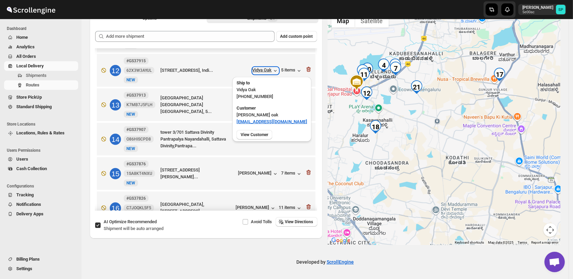
click at [259, 73] on div "Vidya Oak" at bounding box center [265, 70] width 26 height 7
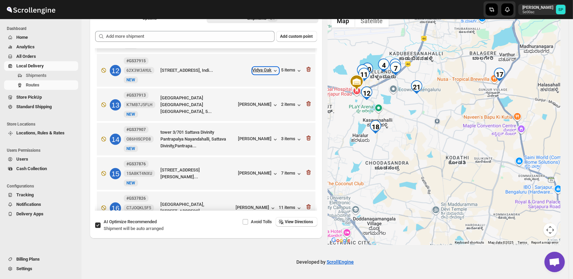
click at [259, 73] on div "Vidya Oak" at bounding box center [265, 70] width 26 height 7
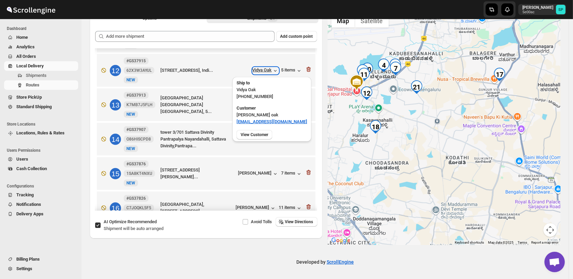
click at [259, 73] on div "Vidya Oak" at bounding box center [265, 70] width 26 height 7
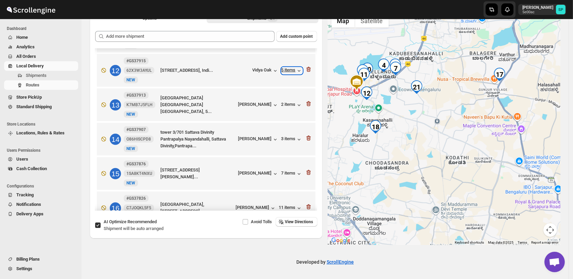
click at [295, 72] on icon "button" at bounding box center [298, 70] width 7 height 7
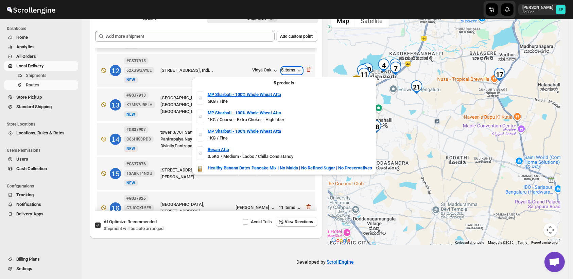
click at [291, 72] on div "5 items" at bounding box center [291, 70] width 21 height 7
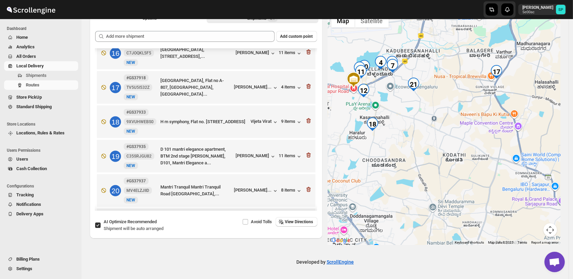
scroll to position [529, 0]
click at [255, 123] on div "Vijeta Virat" at bounding box center [265, 122] width 28 height 7
click at [306, 122] on icon "button" at bounding box center [308, 121] width 4 height 5
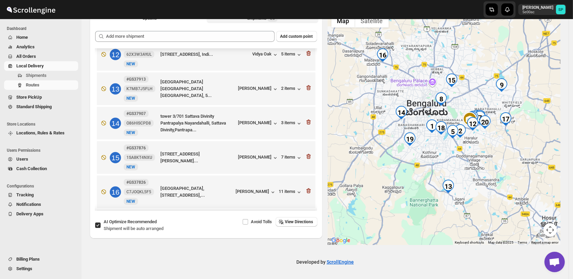
scroll to position [378, 0]
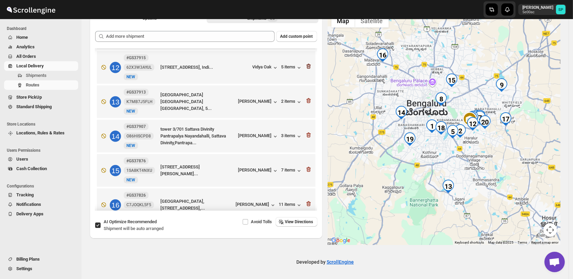
click at [306, 67] on icon "button" at bounding box center [308, 66] width 7 height 7
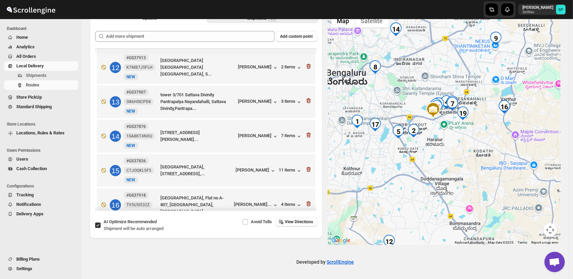
drag, startPoint x: 489, startPoint y: 149, endPoint x: 489, endPoint y: 179, distance: 29.9
click at [489, 179] on div at bounding box center [444, 128] width 233 height 234
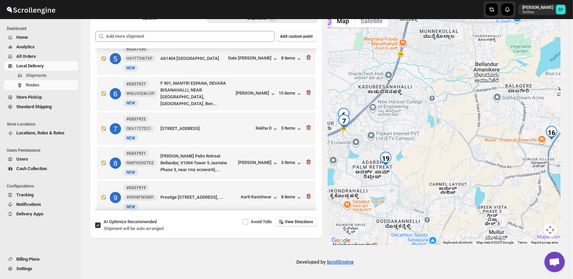
scroll to position [158, 0]
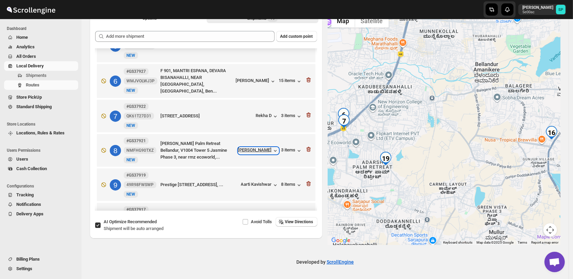
click at [261, 149] on div "[PERSON_NAME]" at bounding box center [258, 150] width 40 height 7
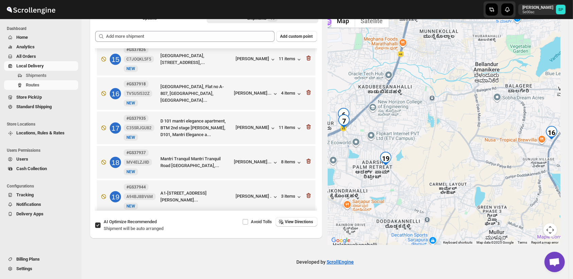
scroll to position [498, 0]
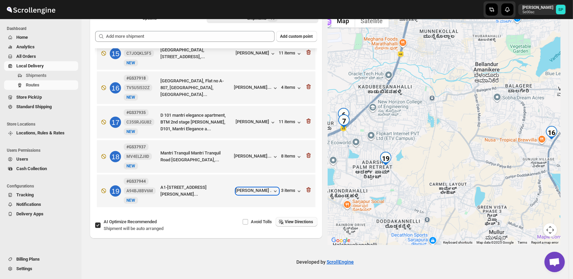
drag, startPoint x: 263, startPoint y: 192, endPoint x: 279, endPoint y: 219, distance: 30.6
click at [277, 215] on div "Options Shipments 19 More views Options Shipments 19 More views Add custom poin…" at bounding box center [206, 114] width 233 height 206
click at [265, 191] on div "[PERSON_NAME] ." at bounding box center [257, 190] width 43 height 7
click at [281, 192] on div "3 items" at bounding box center [291, 190] width 21 height 7
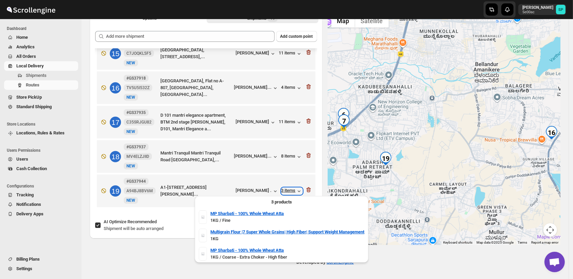
click at [281, 192] on div "3 items" at bounding box center [291, 190] width 21 height 7
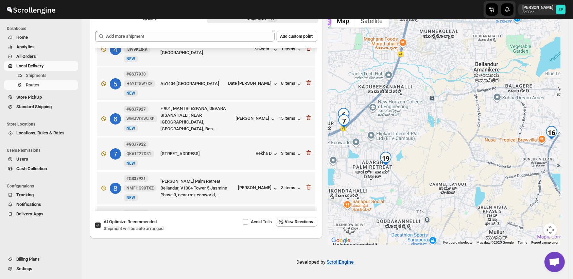
scroll to position [158, 0]
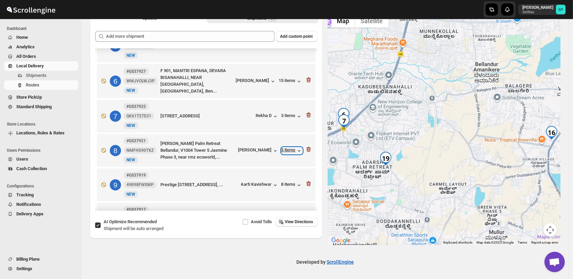
click at [288, 153] on div "3 items" at bounding box center [291, 150] width 21 height 7
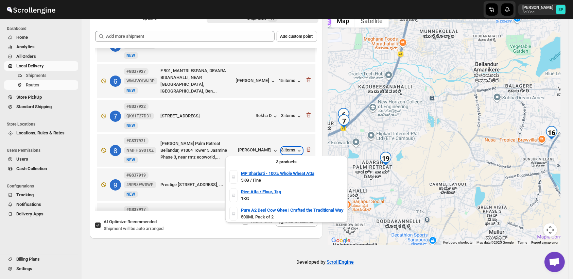
click at [288, 153] on div "3 items" at bounding box center [291, 150] width 21 height 7
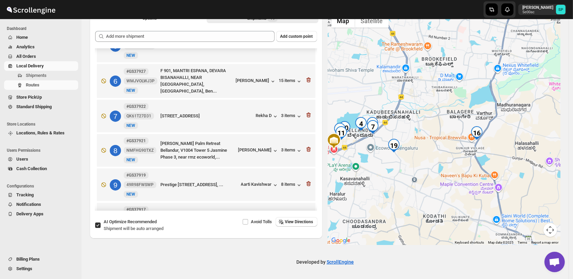
drag, startPoint x: 410, startPoint y: 131, endPoint x: 475, endPoint y: 127, distance: 65.0
click at [475, 127] on div at bounding box center [444, 128] width 233 height 234
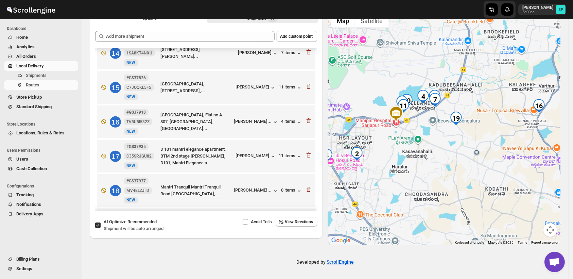
scroll to position [498, 0]
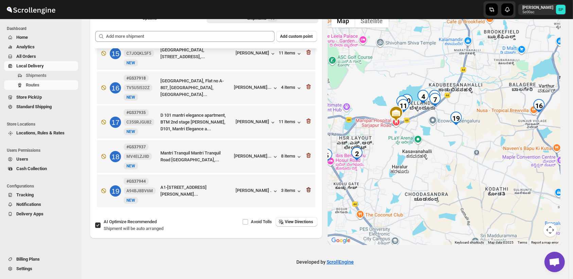
click at [306, 191] on icon "button" at bounding box center [308, 189] width 7 height 7
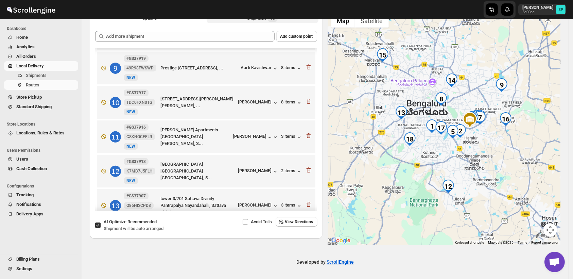
scroll to position [199, 0]
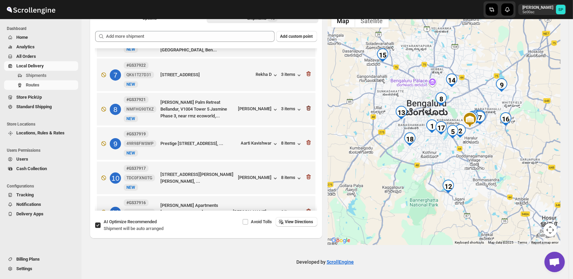
click at [305, 108] on icon "button" at bounding box center [308, 108] width 7 height 7
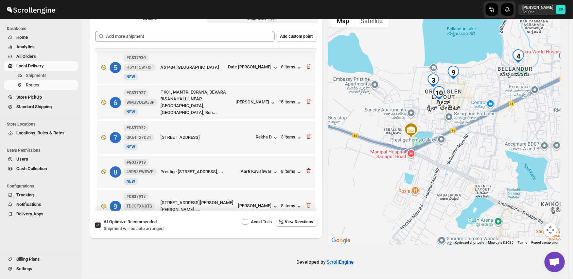
scroll to position [0, 0]
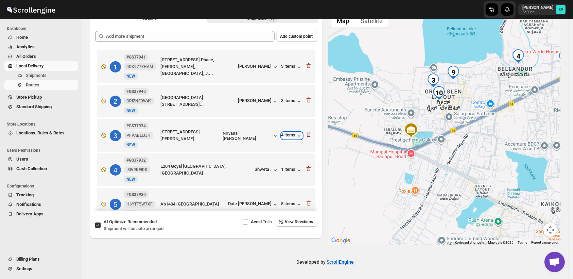
click at [284, 136] on div "4 items" at bounding box center [291, 135] width 21 height 7
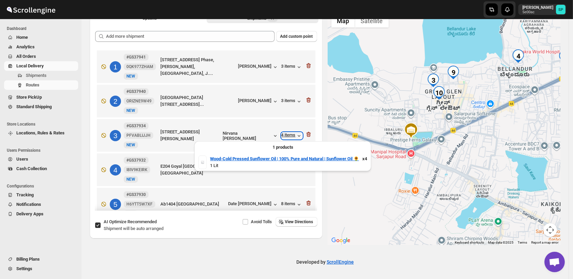
click at [284, 135] on div "4 items" at bounding box center [291, 135] width 21 height 7
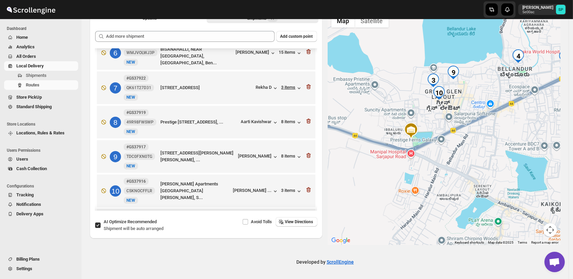
scroll to position [188, 0]
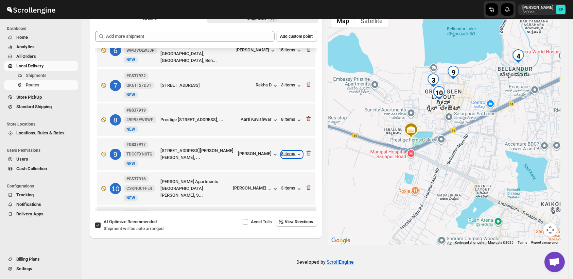
click at [285, 154] on div "8 items" at bounding box center [291, 154] width 21 height 7
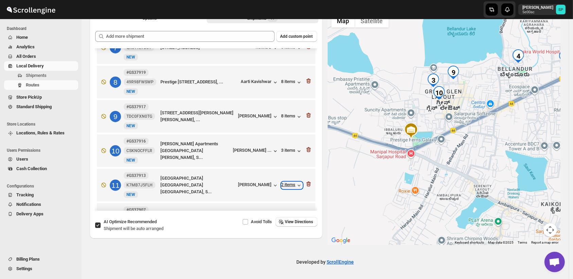
click at [285, 187] on div "2 items" at bounding box center [291, 185] width 21 height 7
click at [286, 152] on div "3 items" at bounding box center [291, 150] width 21 height 7
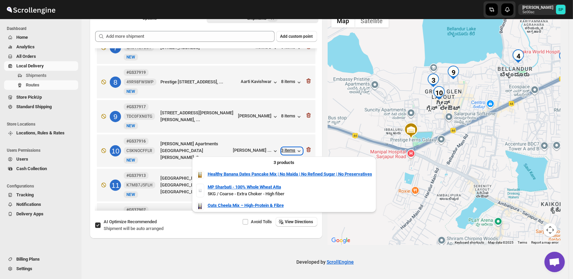
click at [286, 152] on div "3 items" at bounding box center [291, 150] width 21 height 7
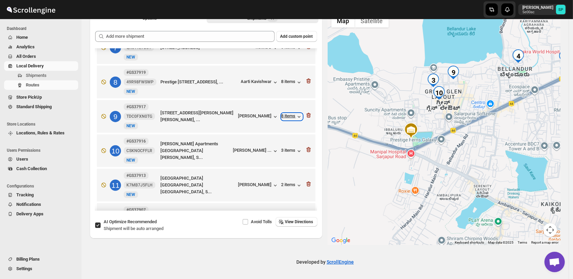
click at [286, 118] on div "8 items" at bounding box center [291, 116] width 21 height 7
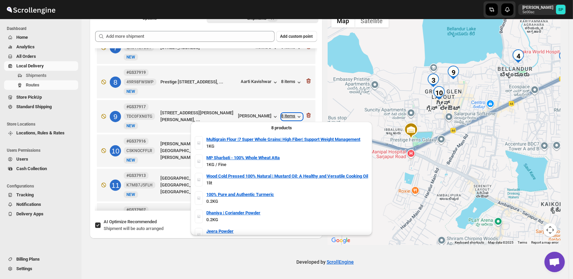
click at [286, 118] on div "8 items" at bounding box center [291, 116] width 21 height 7
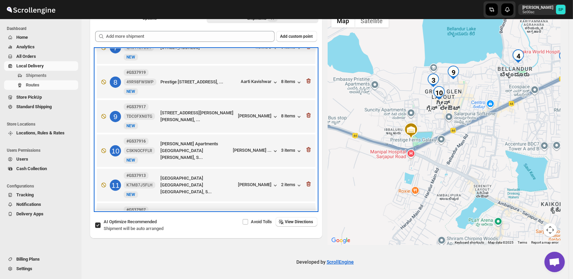
click at [253, 146] on div "10 #GS37916 CSKNOCFFLR New NEW Sobha Jasmine Apartments Sobha Jasmine Road Gree…" at bounding box center [204, 149] width 214 height 29
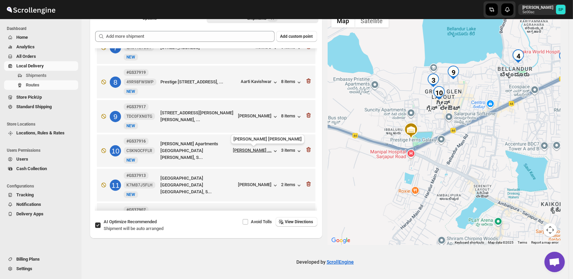
click at [253, 151] on div "[PERSON_NAME] ..." at bounding box center [252, 149] width 39 height 5
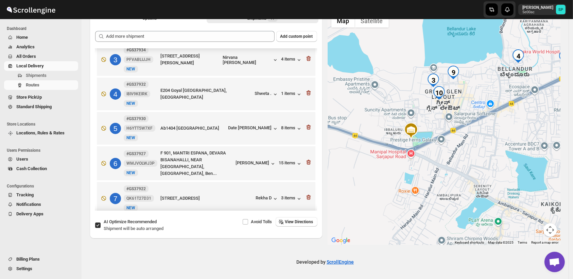
scroll to position [75, 0]
click at [288, 62] on div "4 items" at bounding box center [291, 60] width 21 height 7
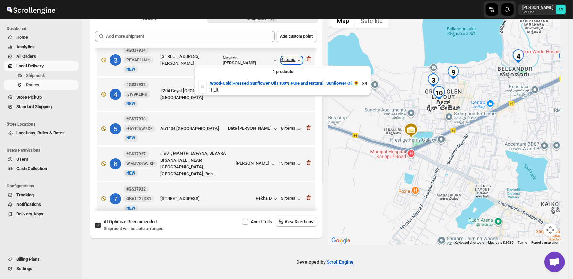
click at [288, 62] on div "4 items" at bounding box center [291, 60] width 21 height 7
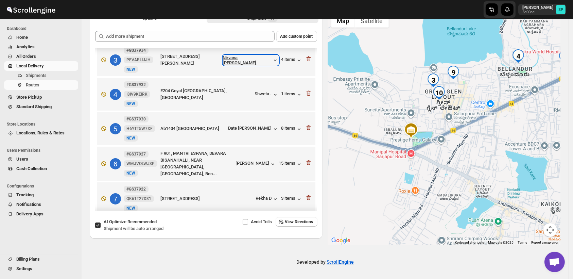
click at [250, 57] on div "Nirvana [PERSON_NAME]" at bounding box center [251, 60] width 56 height 10
click at [287, 60] on div "4 items" at bounding box center [291, 60] width 21 height 7
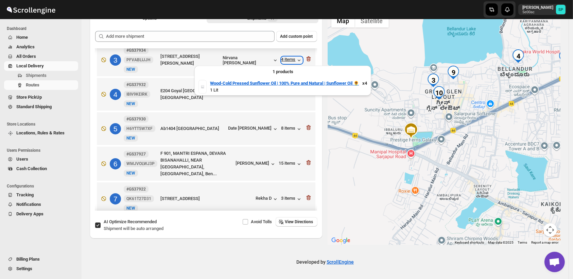
click at [287, 60] on div "4 items" at bounding box center [291, 60] width 21 height 7
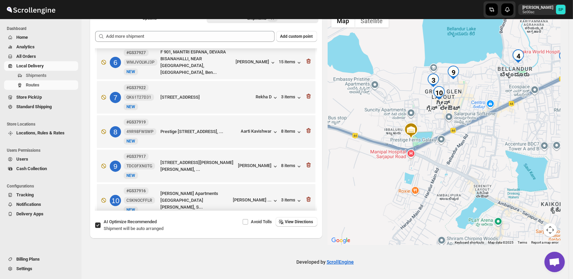
scroll to position [188, 0]
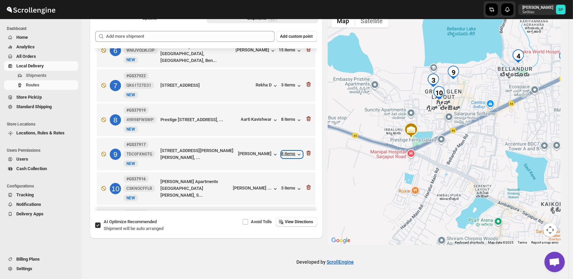
click at [285, 155] on div "8 items" at bounding box center [291, 154] width 21 height 7
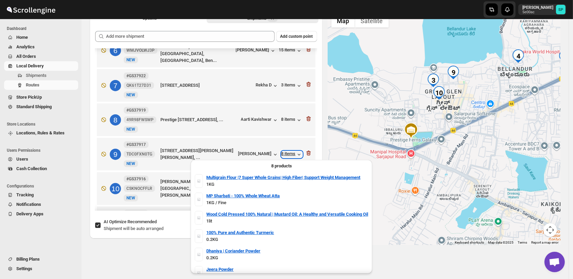
click at [285, 155] on div "8 items" at bounding box center [291, 154] width 21 height 7
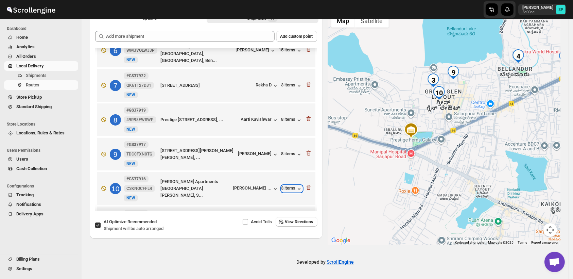
click at [287, 191] on div "3 items" at bounding box center [291, 188] width 21 height 7
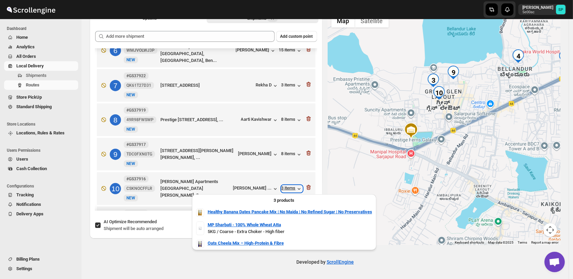
click at [286, 189] on div "3 items" at bounding box center [291, 188] width 21 height 7
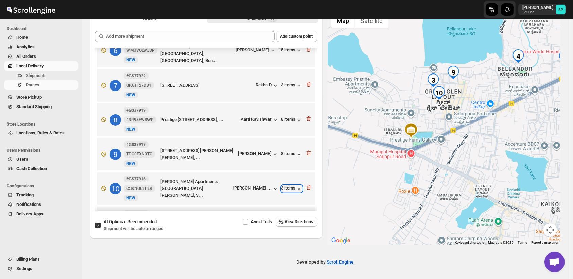
click at [286, 189] on div "3 items" at bounding box center [291, 188] width 21 height 7
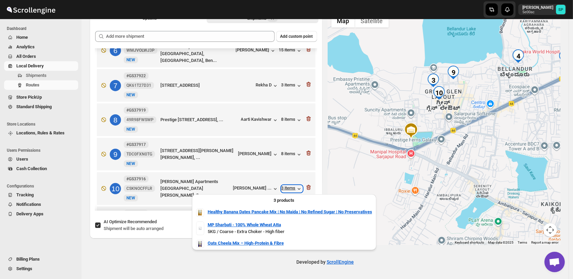
click at [286, 189] on div "3 items" at bounding box center [291, 188] width 21 height 7
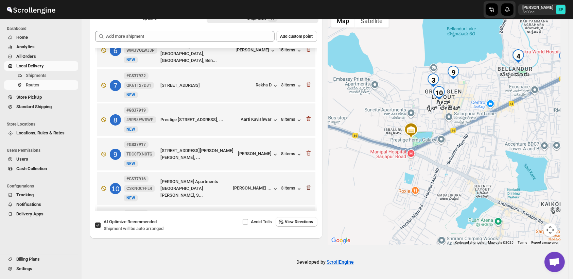
click at [306, 187] on icon "button" at bounding box center [308, 187] width 7 height 7
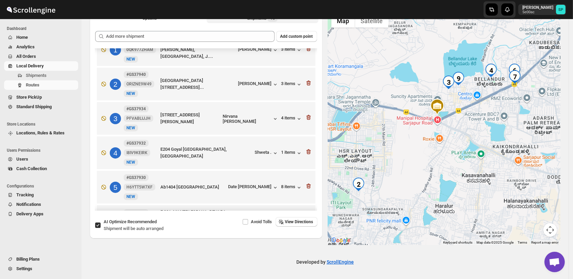
scroll to position [17, 0]
click at [305, 118] on icon "button" at bounding box center [308, 117] width 7 height 7
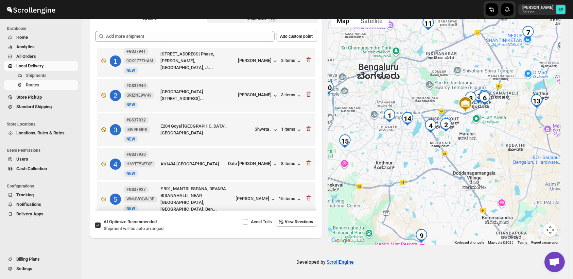
scroll to position [0, 0]
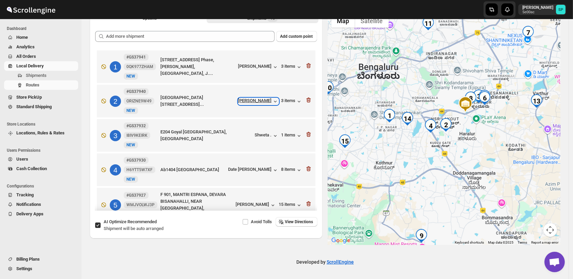
click at [263, 104] on div "[PERSON_NAME]" at bounding box center [258, 101] width 40 height 7
click at [258, 169] on div "Date [PERSON_NAME]" at bounding box center [253, 169] width 50 height 7
click at [289, 172] on div "8 items" at bounding box center [291, 169] width 21 height 7
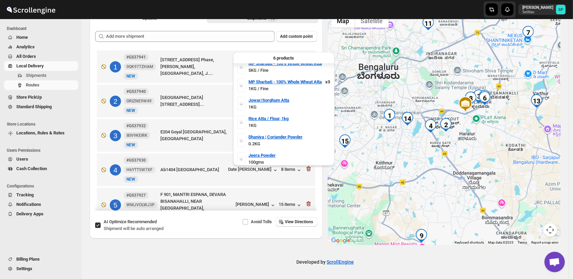
scroll to position [8, 0]
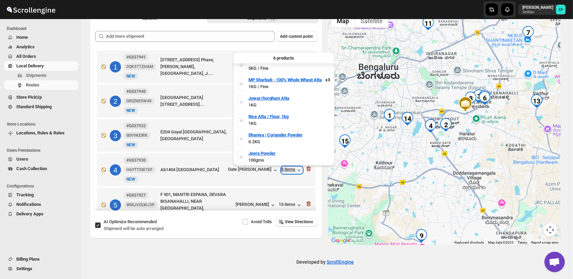
click at [295, 170] on icon "button" at bounding box center [298, 169] width 7 height 7
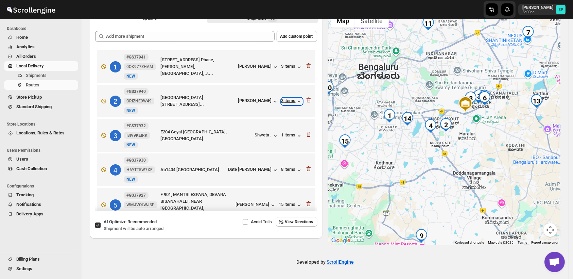
click at [286, 103] on div "3 items" at bounding box center [291, 101] width 21 height 7
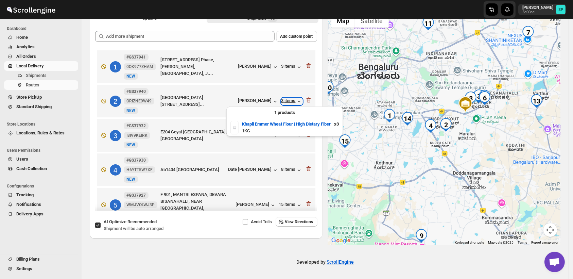
click at [286, 103] on div "3 items" at bounding box center [291, 101] width 21 height 7
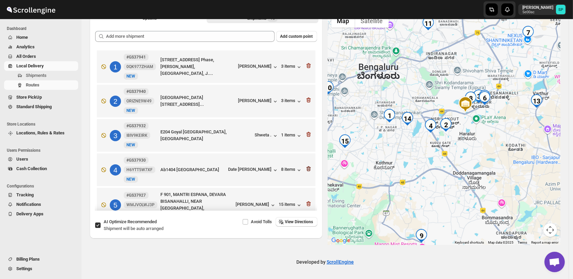
click at [306, 167] on icon "button" at bounding box center [308, 168] width 4 height 5
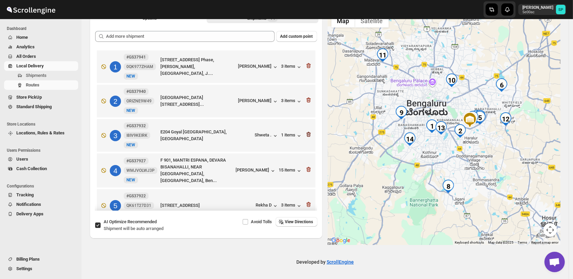
click at [306, 100] on icon "button" at bounding box center [308, 99] width 7 height 7
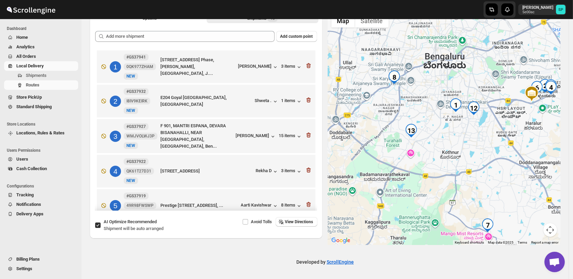
drag, startPoint x: 416, startPoint y: 152, endPoint x: 475, endPoint y: 155, distance: 59.5
click at [475, 155] on div at bounding box center [444, 128] width 233 height 234
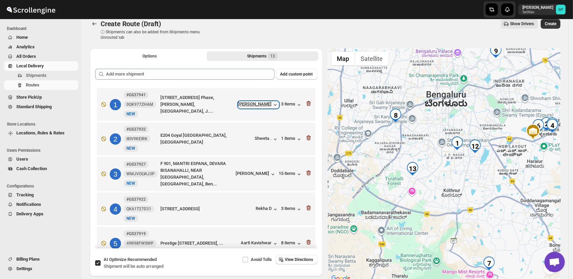
click at [246, 104] on div "[PERSON_NAME]" at bounding box center [258, 104] width 40 height 7
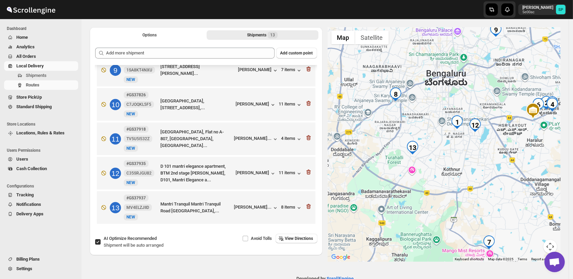
scroll to position [46, 0]
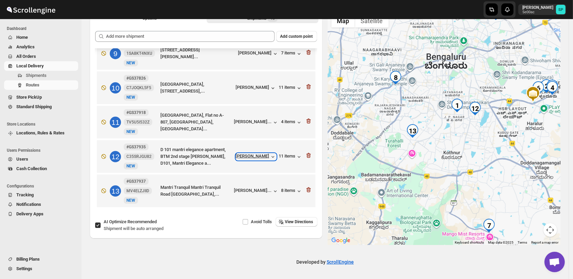
click at [269, 156] on icon "button" at bounding box center [272, 156] width 7 height 7
click at [306, 157] on icon "button" at bounding box center [308, 155] width 4 height 5
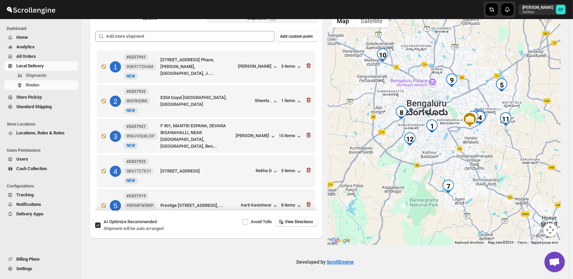
scroll to position [0, 0]
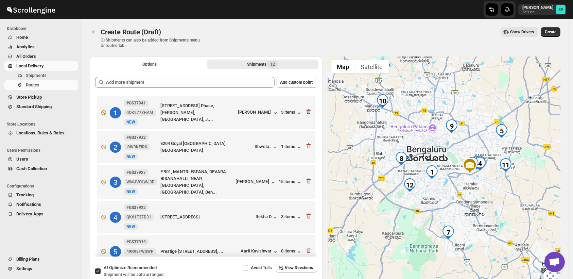
click at [306, 113] on icon "button" at bounding box center [308, 111] width 4 height 5
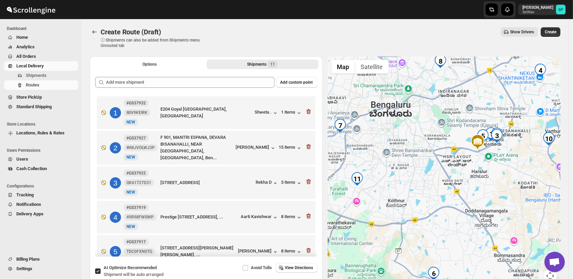
drag, startPoint x: 447, startPoint y: 191, endPoint x: 481, endPoint y: 166, distance: 41.9
click at [481, 166] on div at bounding box center [444, 173] width 233 height 234
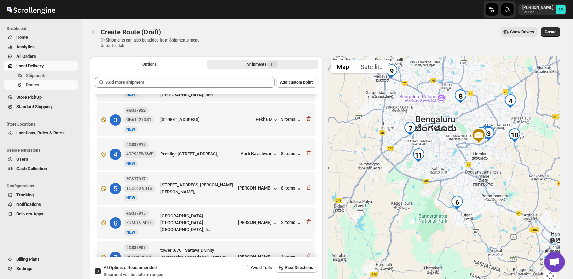
scroll to position [151, 0]
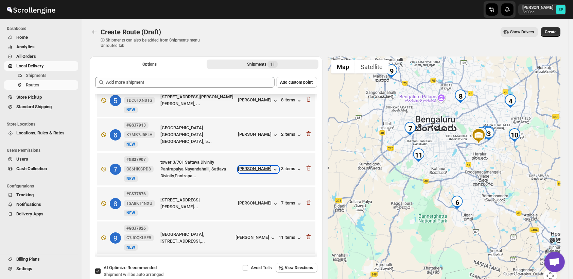
click at [272, 168] on icon "button" at bounding box center [275, 169] width 7 height 7
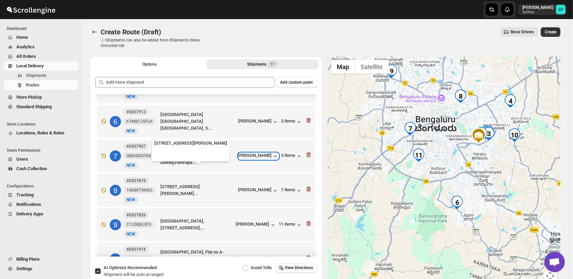
scroll to position [146, 0]
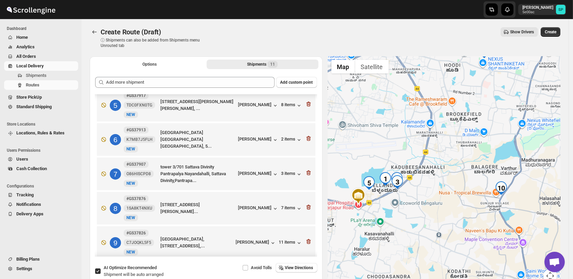
drag, startPoint x: 495, startPoint y: 160, endPoint x: 444, endPoint y: 279, distance: 128.9
click at [444, 278] on html "Skip to content Sulakshana Pundle 5e00ac SP Dashboard Home Analytics All Orders…" at bounding box center [286, 139] width 573 height 279
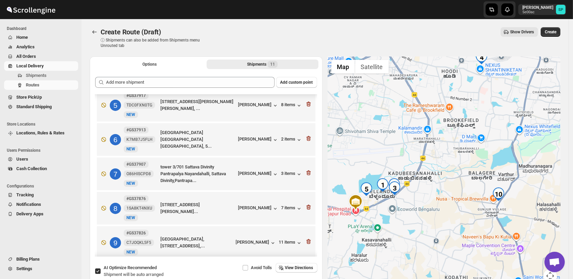
drag, startPoint x: 421, startPoint y: 208, endPoint x: 464, endPoint y: 201, distance: 43.0
click at [464, 201] on div at bounding box center [444, 173] width 233 height 234
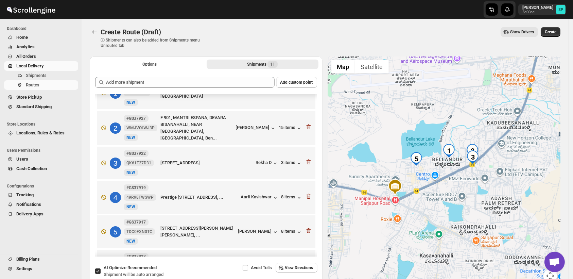
scroll to position [38, 0]
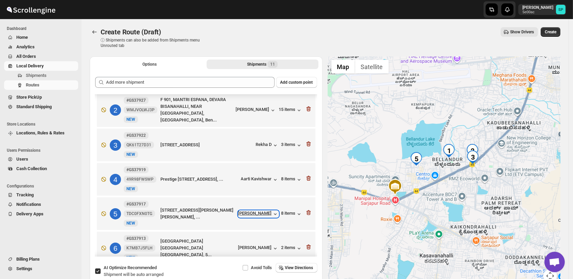
click at [249, 211] on div "[PERSON_NAME]" at bounding box center [258, 213] width 40 height 7
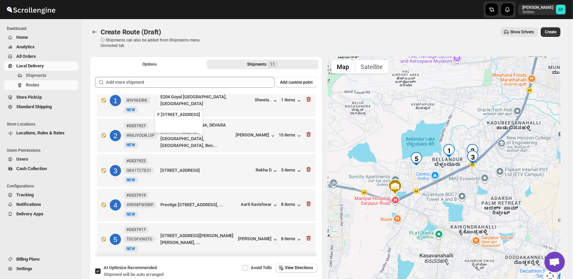
scroll to position [0, 0]
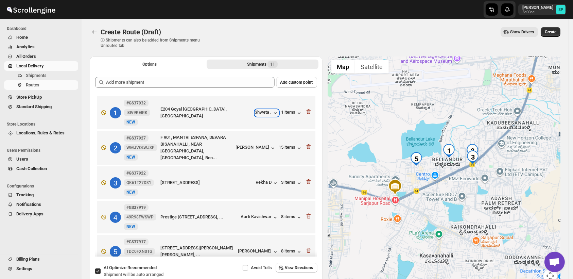
click at [258, 114] on div "Shweta ." at bounding box center [267, 112] width 24 height 7
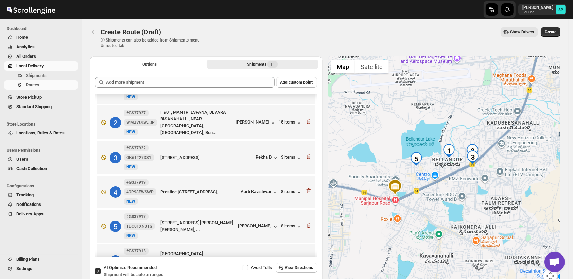
scroll to position [38, 0]
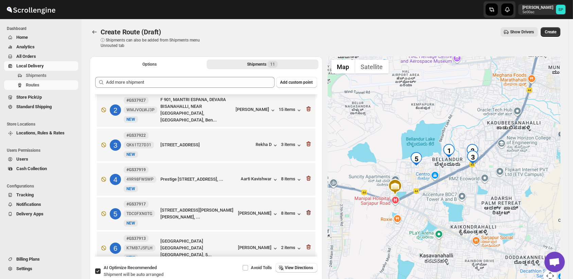
click at [305, 211] on icon "button" at bounding box center [308, 212] width 7 height 7
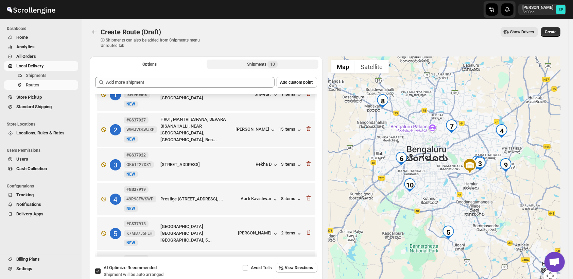
scroll to position [0, 0]
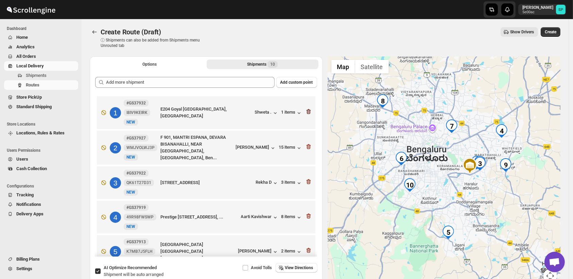
click at [307, 111] on icon "button" at bounding box center [308, 111] width 7 height 7
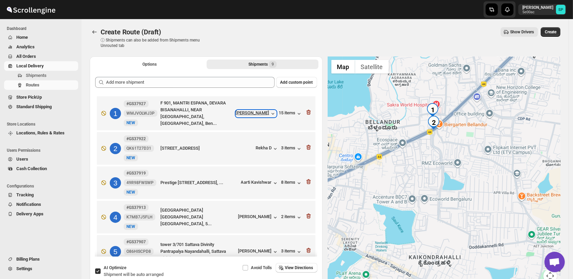
click at [250, 112] on div "[PERSON_NAME]" at bounding box center [256, 113] width 40 height 7
click at [263, 145] on div "Rekha D" at bounding box center [267, 148] width 23 height 7
click at [281, 146] on div "3 items" at bounding box center [291, 148] width 21 height 7
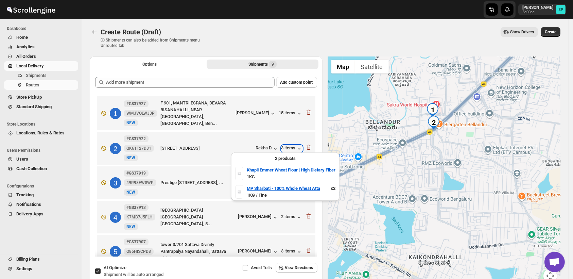
click at [281, 146] on div "3 items" at bounding box center [291, 148] width 21 height 7
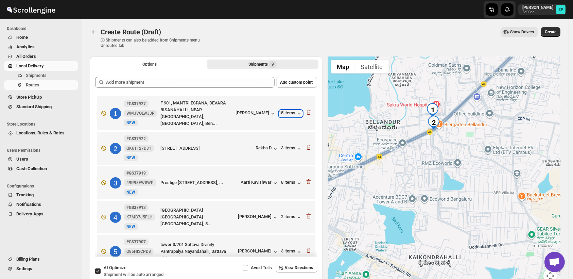
click at [290, 114] on div "15 items" at bounding box center [290, 113] width 23 height 7
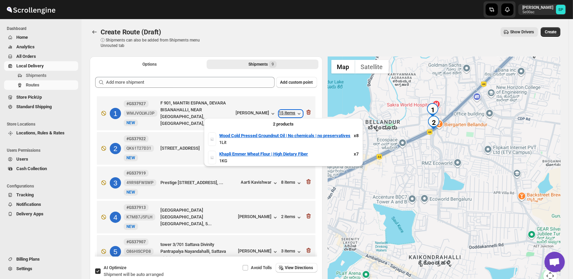
click at [290, 114] on div "15 items" at bounding box center [290, 113] width 23 height 7
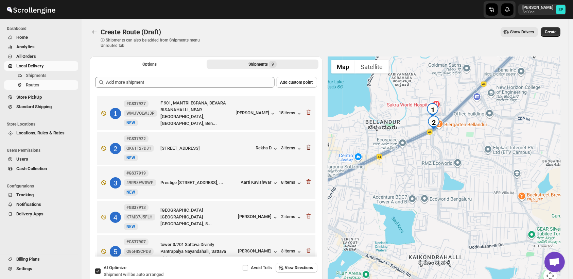
click at [305, 146] on icon "button" at bounding box center [308, 147] width 7 height 7
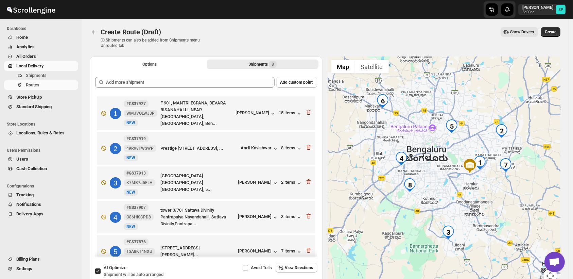
click at [306, 110] on icon "button" at bounding box center [308, 112] width 4 height 5
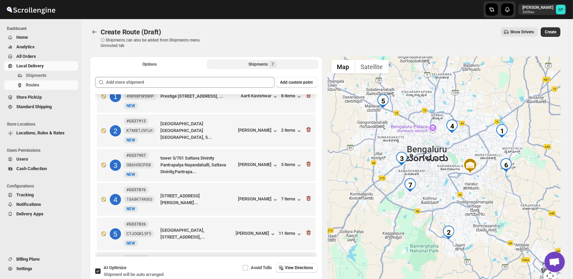
scroll to position [8, 0]
